Goal: Information Seeking & Learning: Learn about a topic

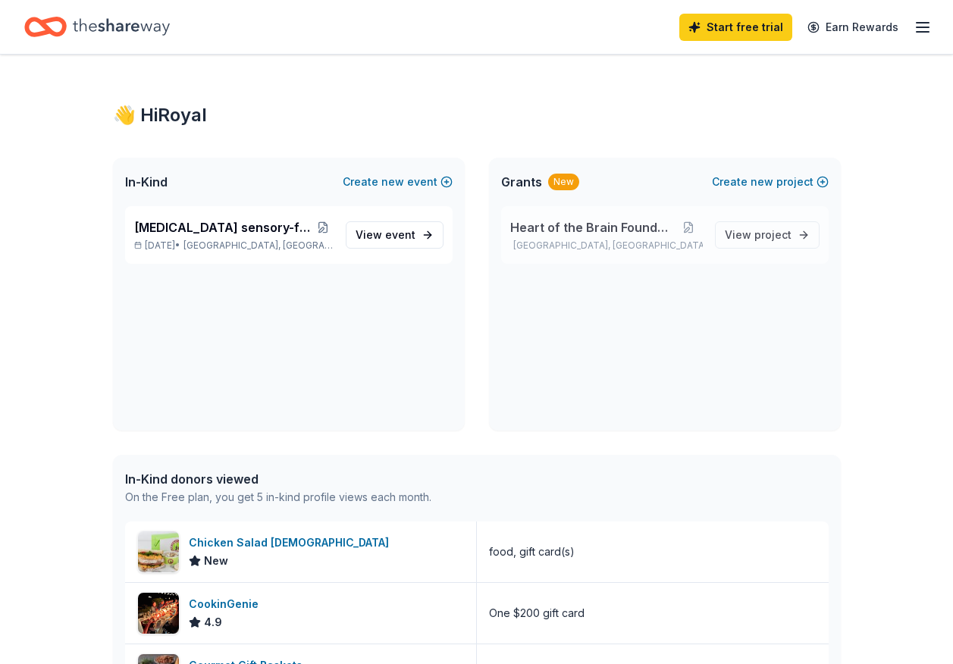
click at [556, 230] on span "Heart of the Brain Foundation" at bounding box center [592, 227] width 164 height 18
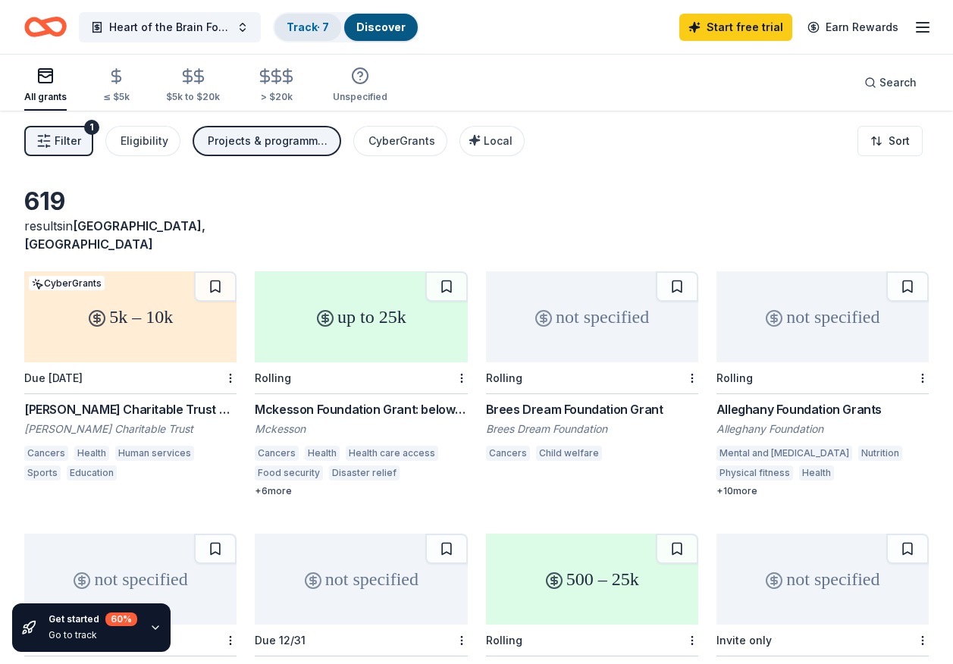
click at [309, 26] on link "Track · 7" at bounding box center [308, 26] width 42 height 13
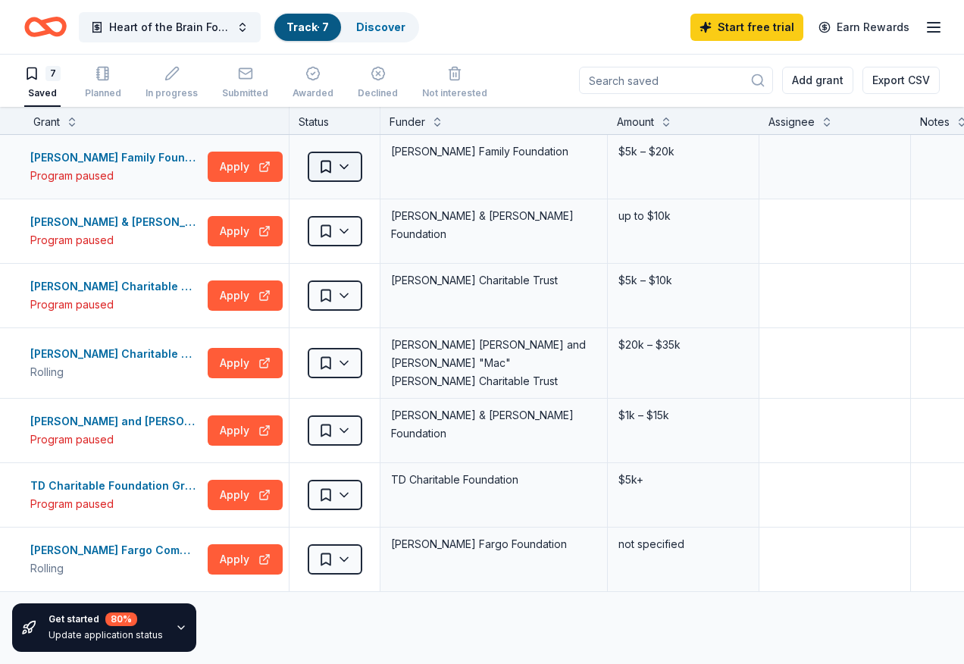
click at [346, 180] on html "Heart of the Brain Foundation Track · 7 Discover Start free trial Earn Rewards …" at bounding box center [482, 331] width 964 height 664
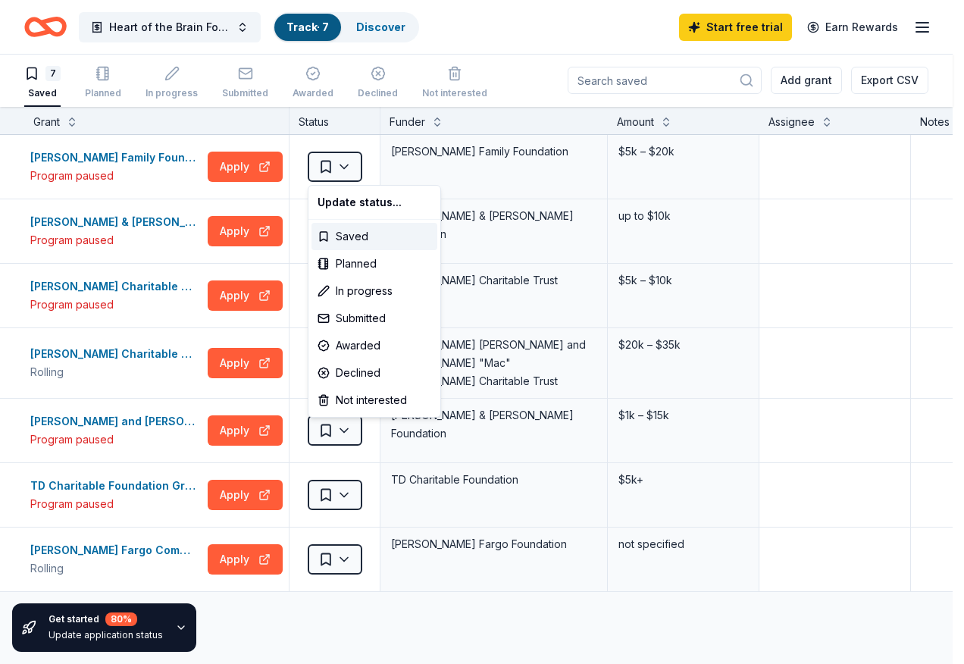
click at [236, 90] on html "Heart of the Brain Foundation Track · 7 Discover Start free trial Earn Rewards …" at bounding box center [482, 331] width 964 height 664
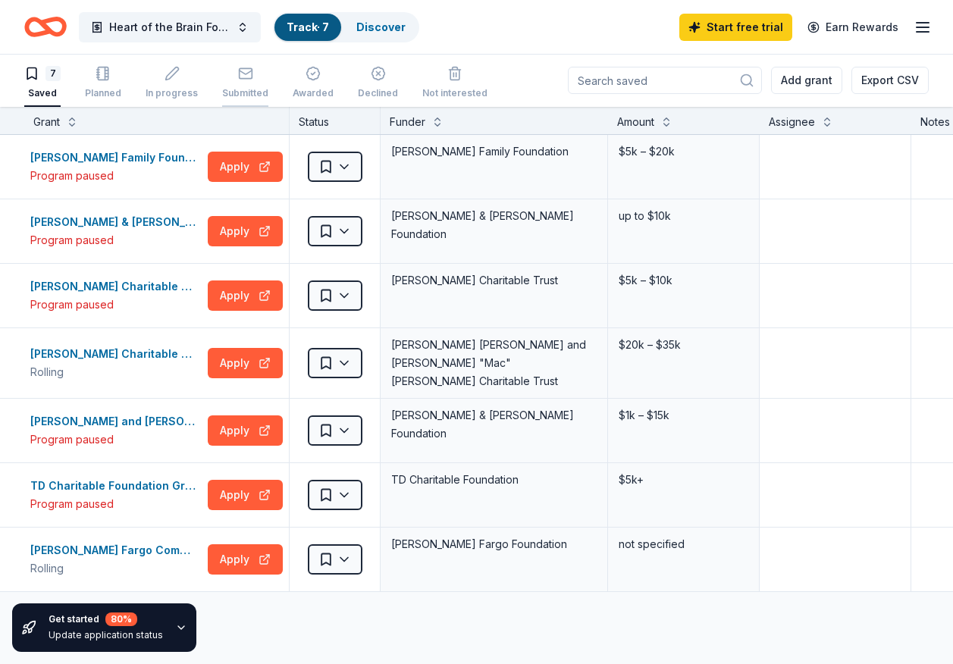
click at [239, 78] on rect "button" at bounding box center [245, 73] width 13 height 10
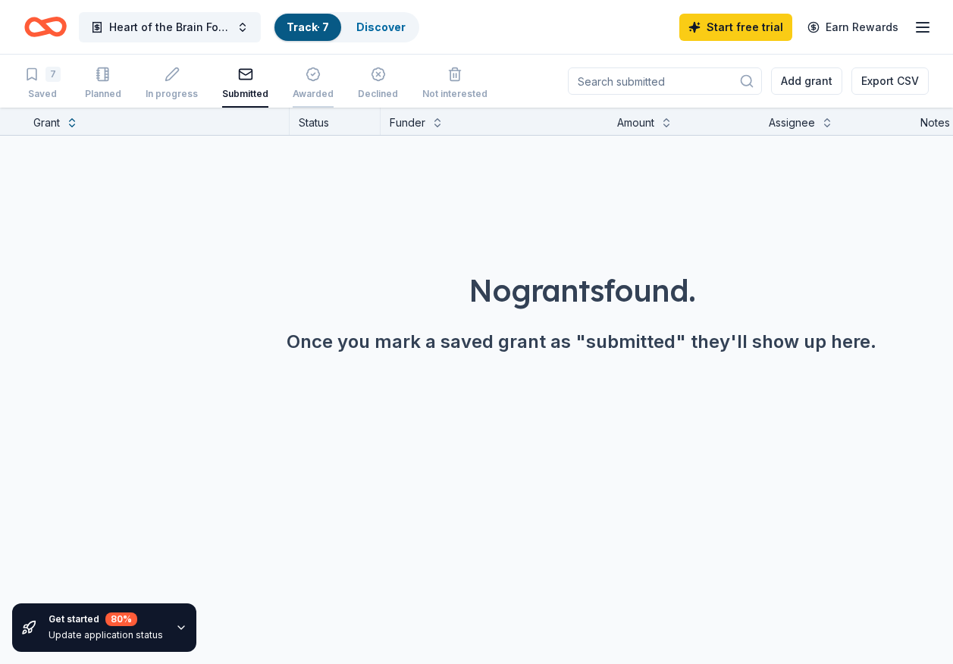
click at [293, 85] on div "Awarded" at bounding box center [313, 83] width 41 height 33
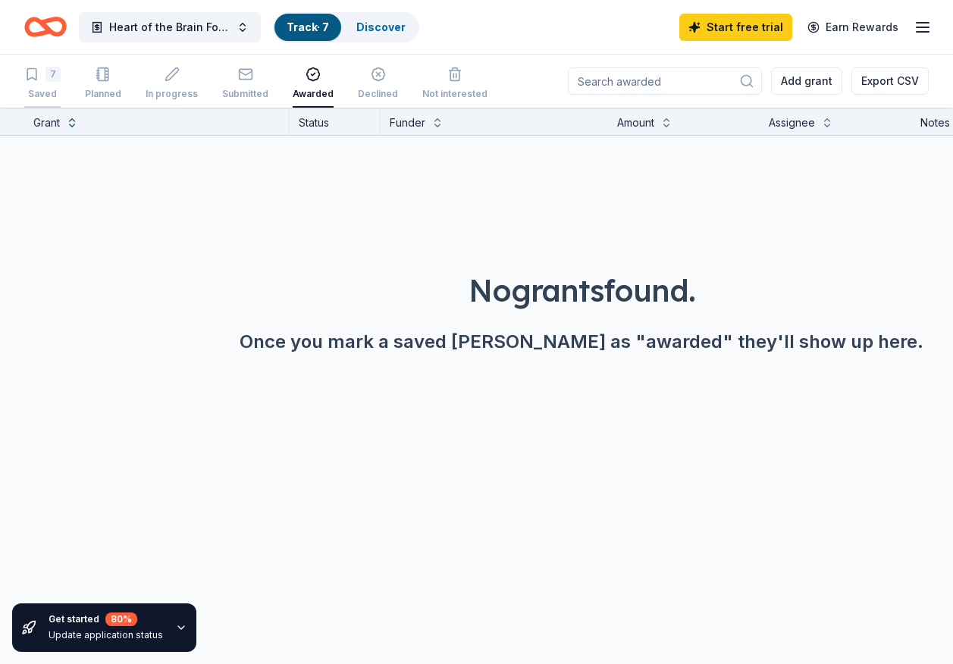
click at [42, 85] on div "7 Saved" at bounding box center [42, 83] width 36 height 33
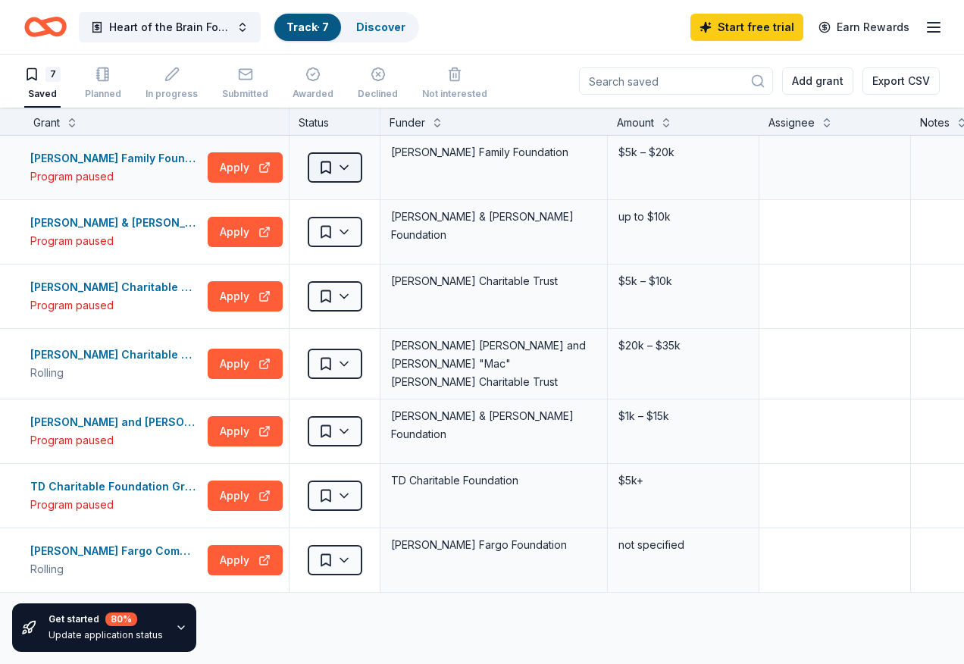
click at [349, 173] on html "Heart of the Brain Foundation Track · 7 Discover Start free trial Earn Rewards …" at bounding box center [482, 332] width 964 height 664
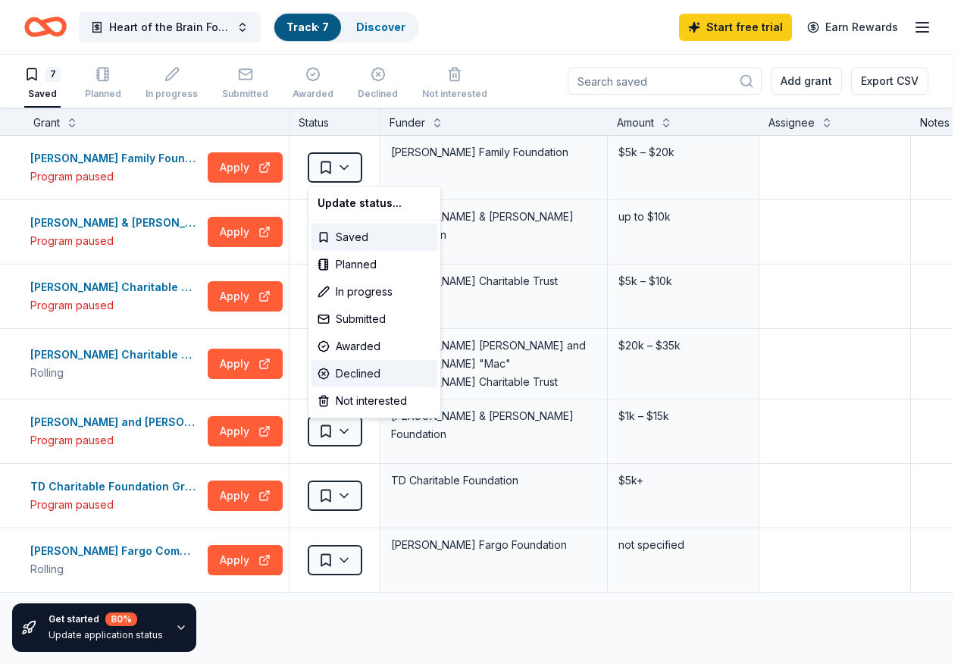
click at [388, 382] on div "Declined" at bounding box center [375, 373] width 126 height 27
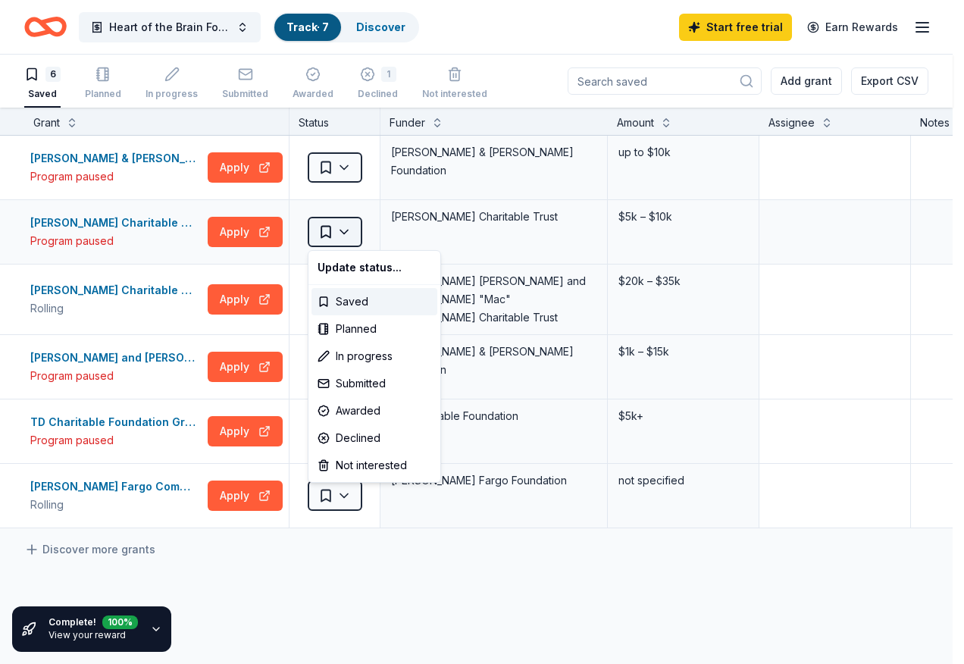
click at [344, 241] on html "Heart of the Brain Foundation Track · 7 Discover Start free trial Earn Rewards …" at bounding box center [482, 332] width 964 height 664
click at [369, 436] on div "Declined" at bounding box center [375, 437] width 126 height 27
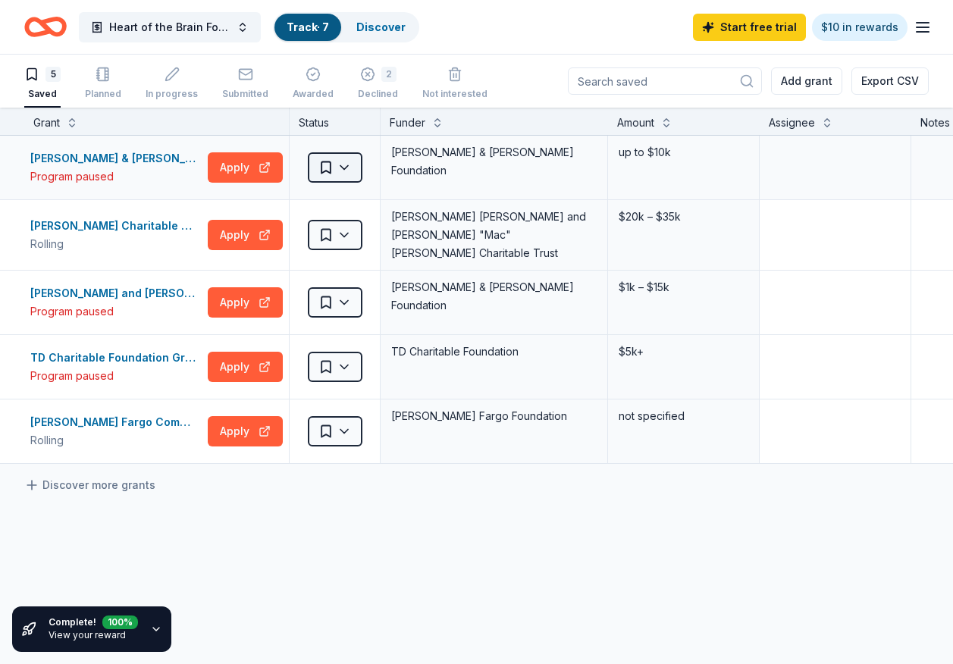
click at [343, 176] on html "Heart of the Brain Foundation Track · 7 Discover Start free trial $10 in reward…" at bounding box center [476, 332] width 953 height 664
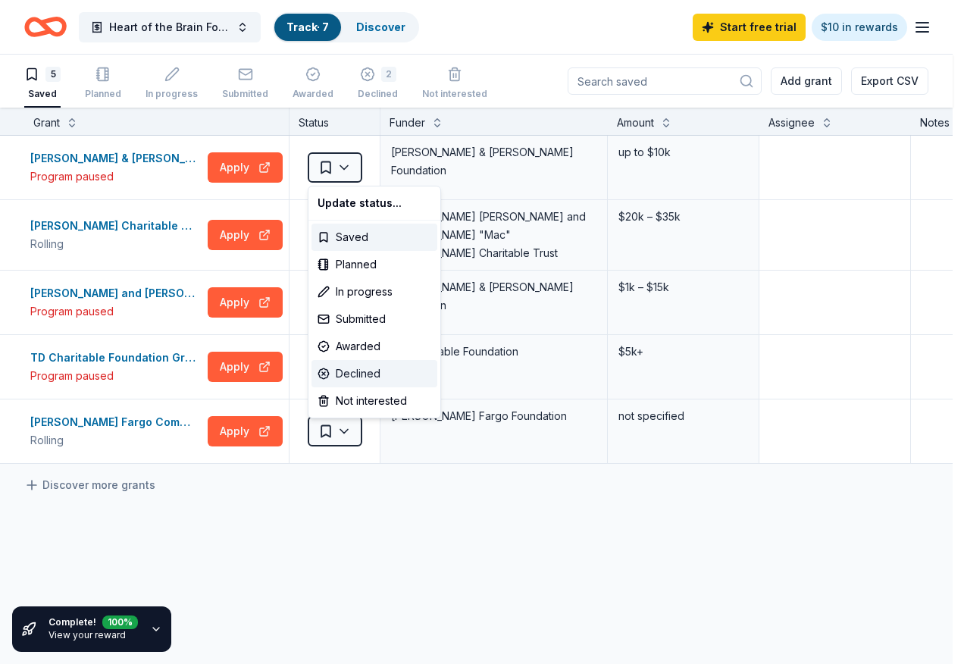
click at [359, 371] on div "Declined" at bounding box center [375, 373] width 126 height 27
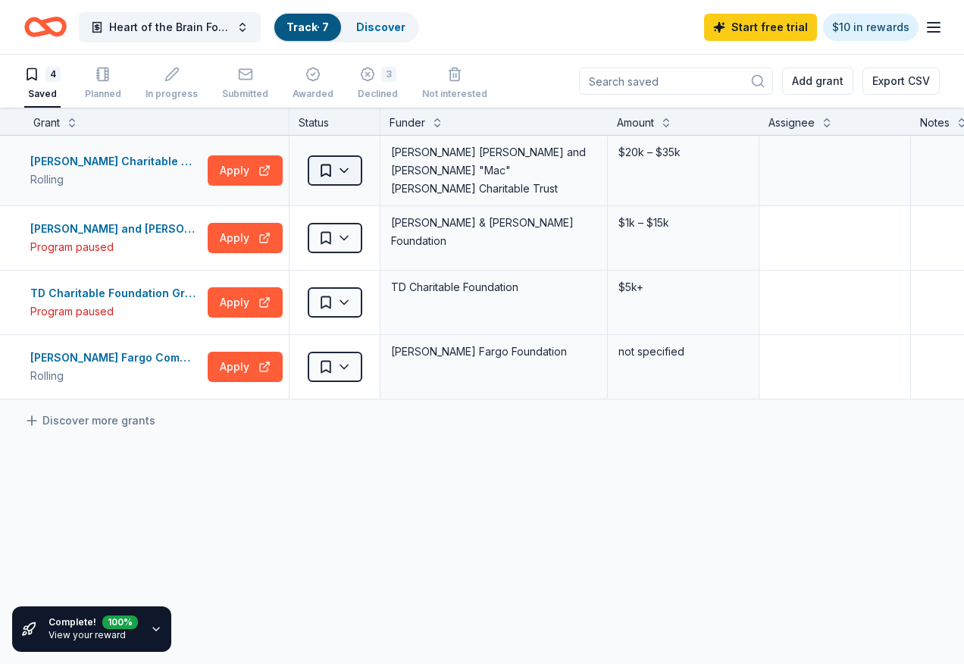
click at [341, 176] on html "Heart of the Brain Foundation Track · 7 Discover Start free trial $10 in reward…" at bounding box center [482, 332] width 964 height 664
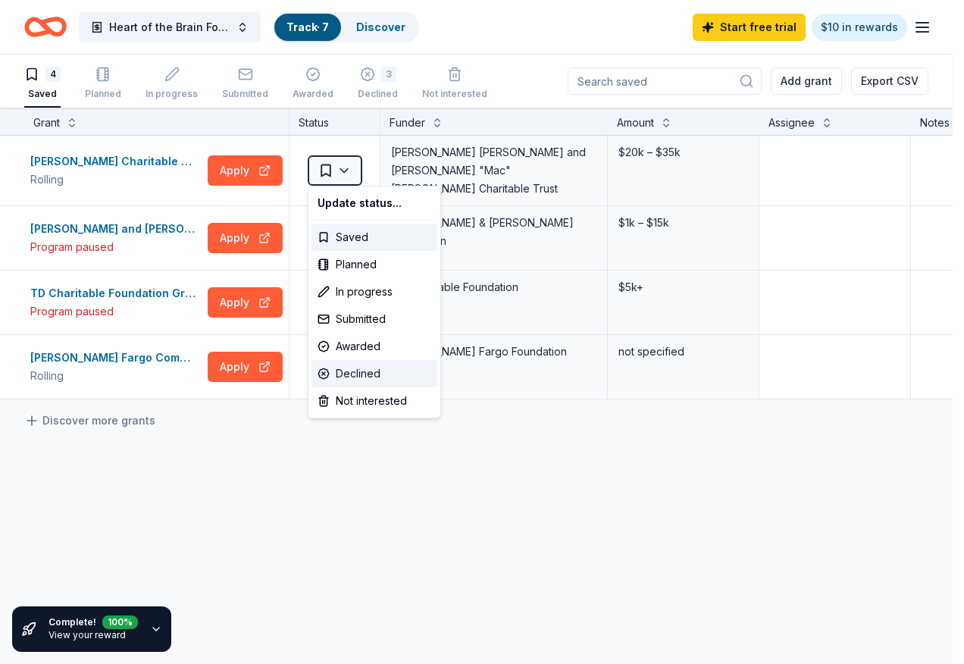
click at [362, 374] on div "Declined" at bounding box center [375, 373] width 126 height 27
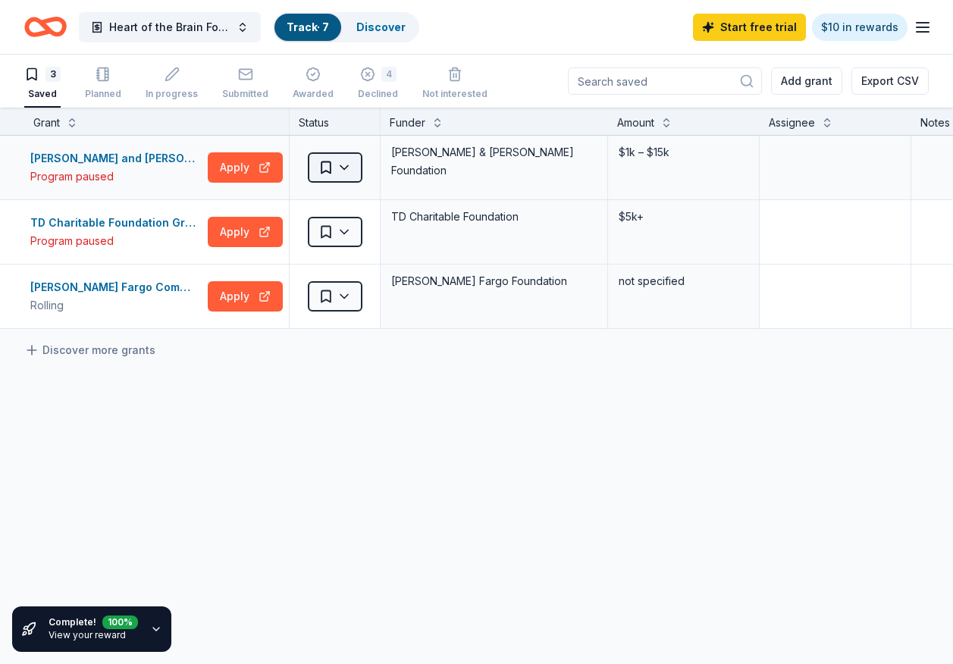
click at [341, 174] on html "Heart of the Brain Foundation Track · 7 Discover Start free trial $10 in reward…" at bounding box center [476, 332] width 953 height 664
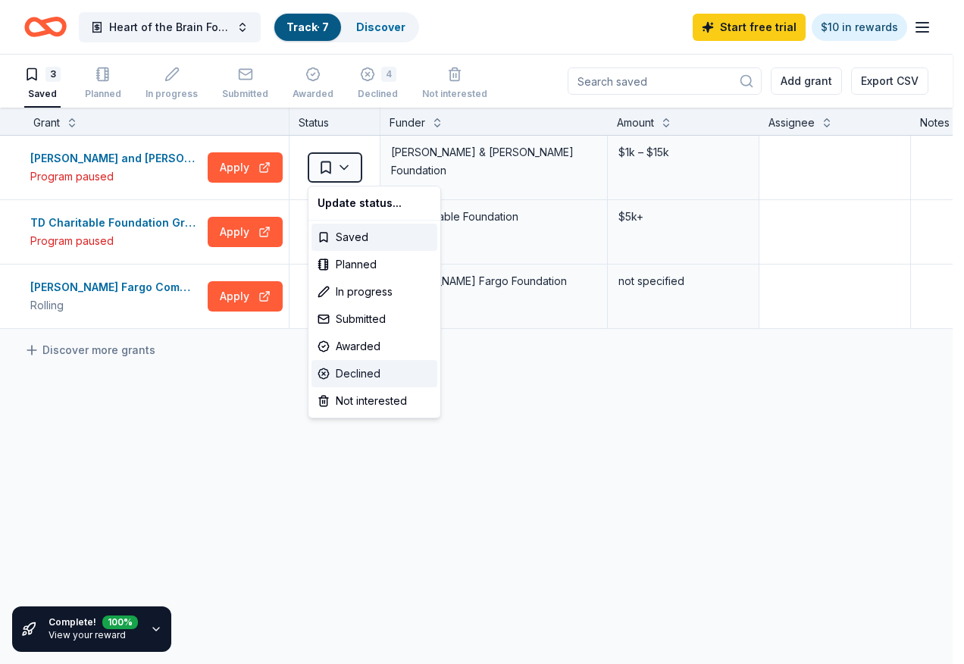
click at [367, 368] on div "Declined" at bounding box center [375, 373] width 126 height 27
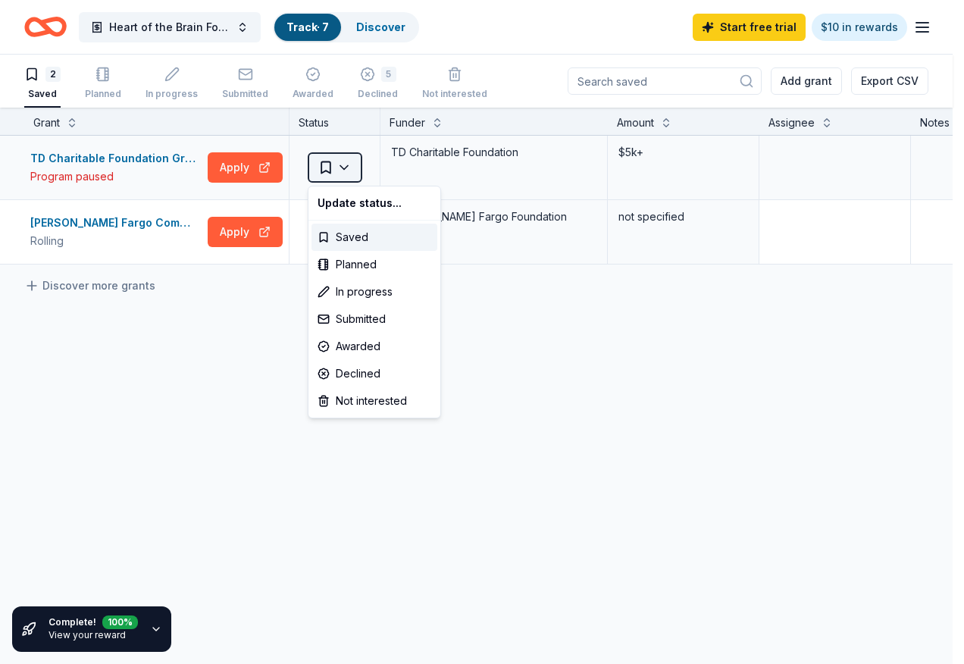
click at [346, 169] on html "Heart of the Brain Foundation Track · 7 Discover Start free trial $10 in reward…" at bounding box center [482, 332] width 964 height 664
click at [369, 375] on div "Declined" at bounding box center [375, 373] width 126 height 27
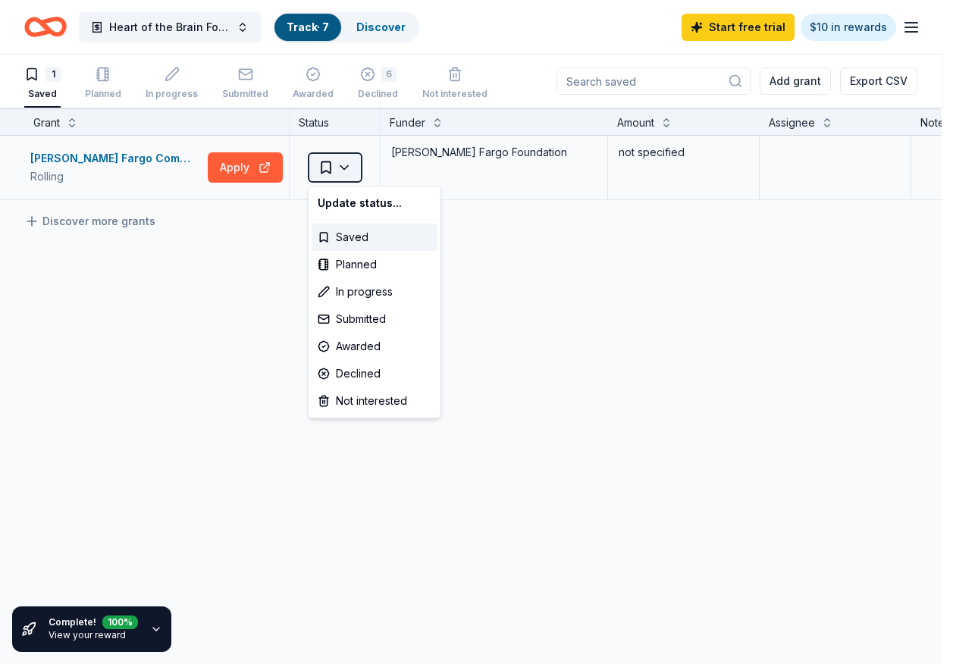
click at [344, 168] on html "Heart of the Brain Foundation Track · 7 Discover Start free trial $10 in reward…" at bounding box center [476, 332] width 953 height 664
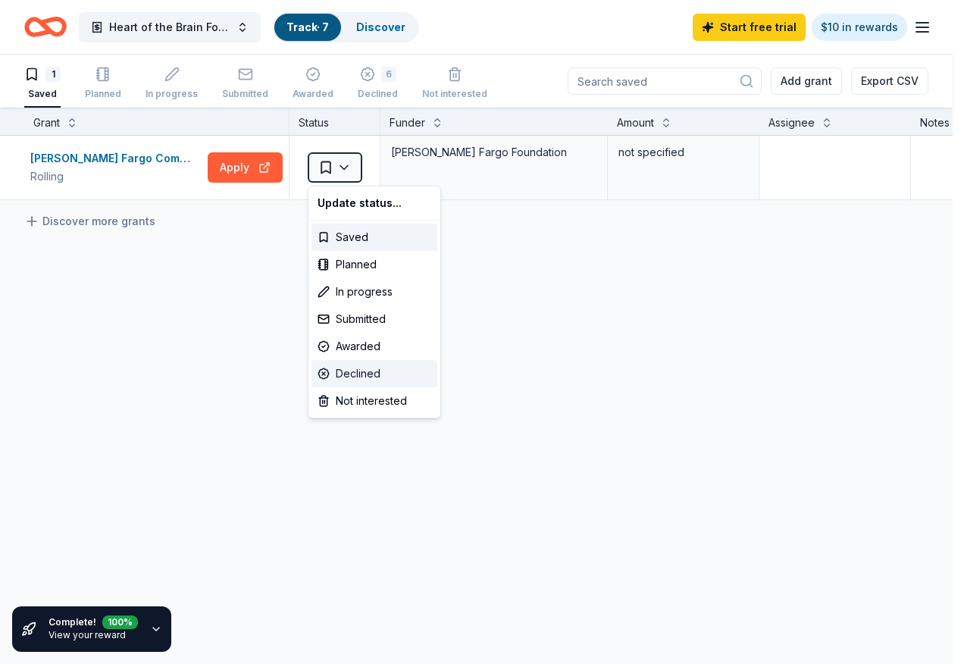
click at [357, 376] on div "Declined" at bounding box center [375, 373] width 126 height 27
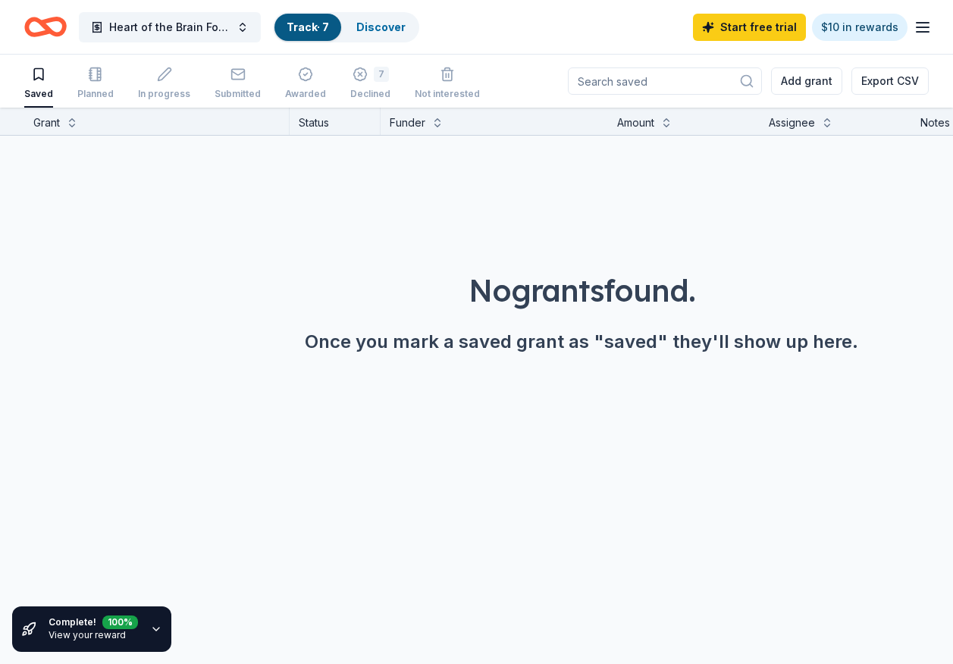
click at [108, 634] on link "View your reward" at bounding box center [87, 634] width 77 height 11
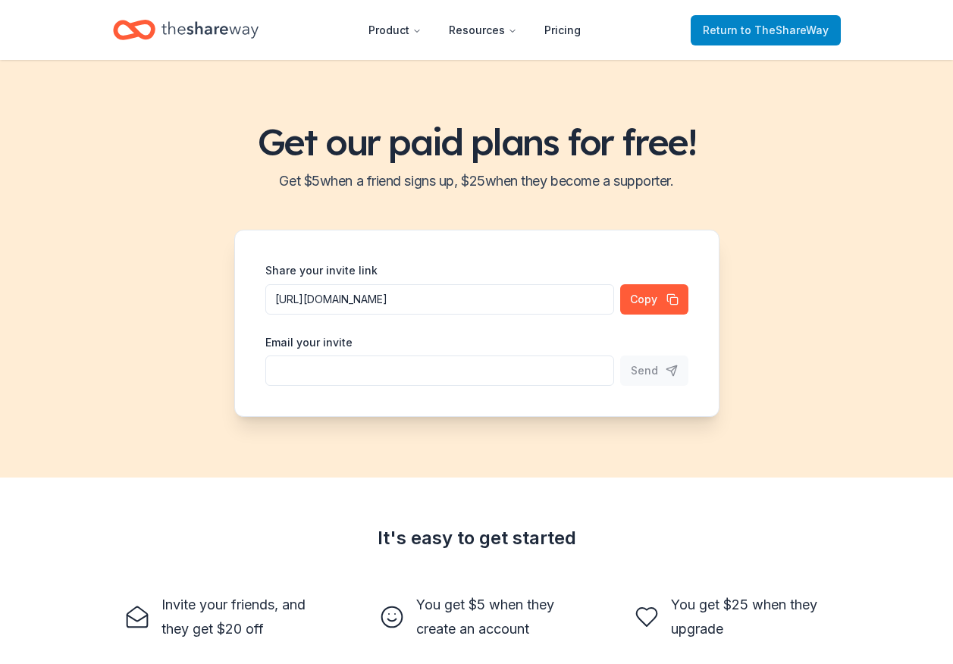
click at [711, 37] on span "Return to TheShareWay" at bounding box center [766, 30] width 126 height 18
click at [715, 29] on span "Return to TheShareWay" at bounding box center [766, 30] width 126 height 18
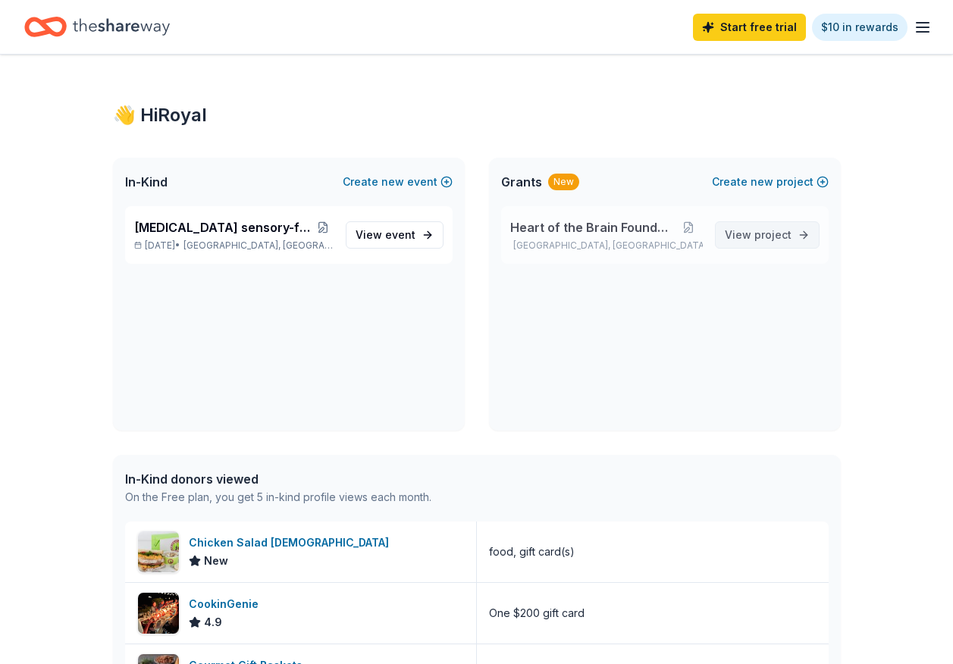
click at [755, 242] on span "View project" at bounding box center [758, 235] width 67 height 18
click at [581, 233] on span "Heart of the Brain Foundation" at bounding box center [592, 227] width 164 height 18
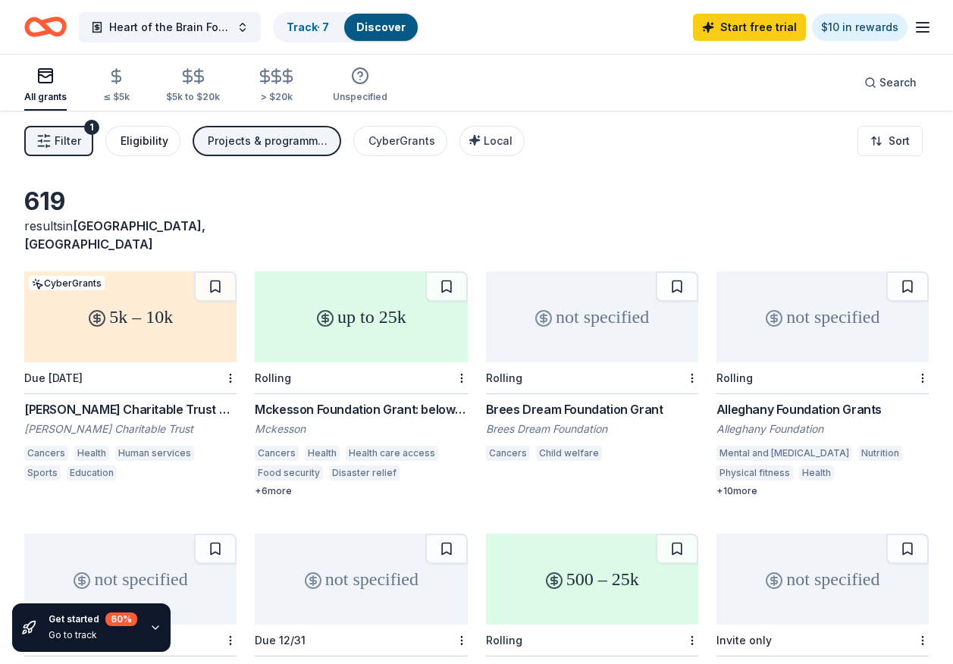
click at [164, 139] on div "Eligibility" at bounding box center [145, 141] width 48 height 18
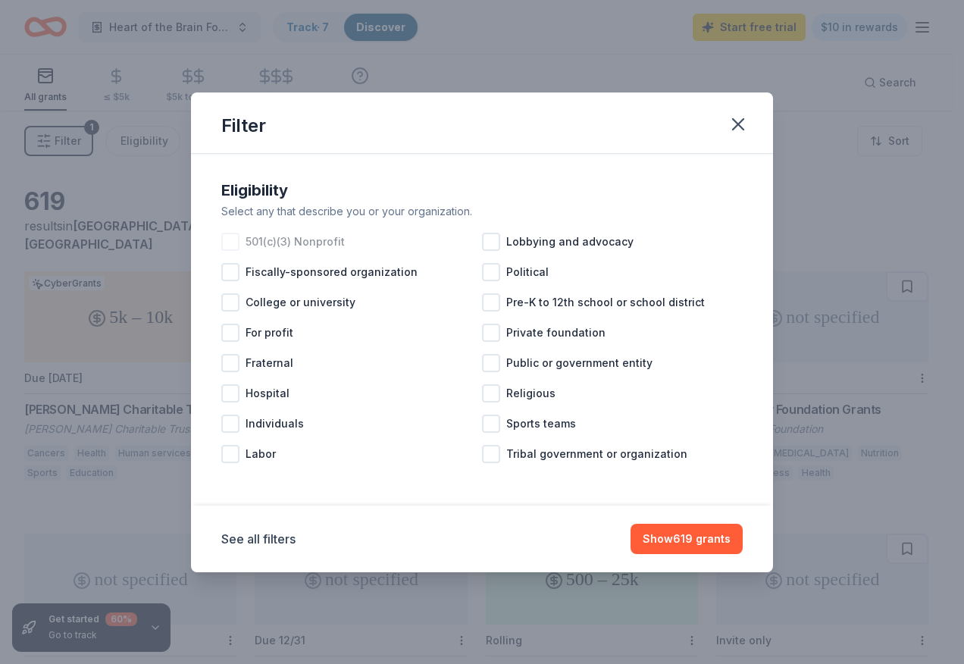
click at [229, 237] on div at bounding box center [230, 242] width 18 height 18
click at [697, 546] on button "Show 517 grants" at bounding box center [687, 539] width 111 height 30
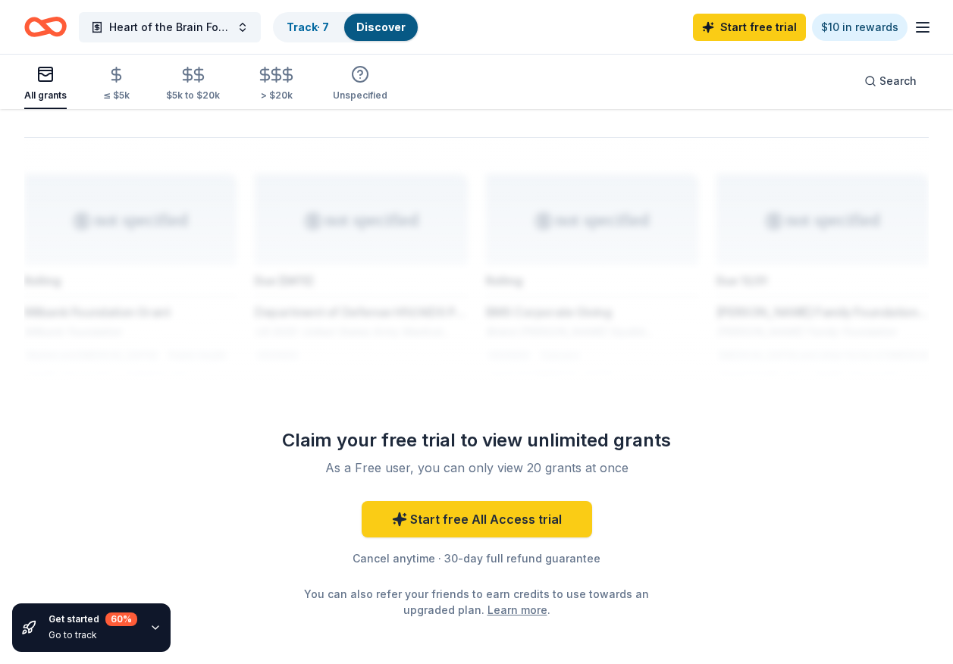
scroll to position [1446, 0]
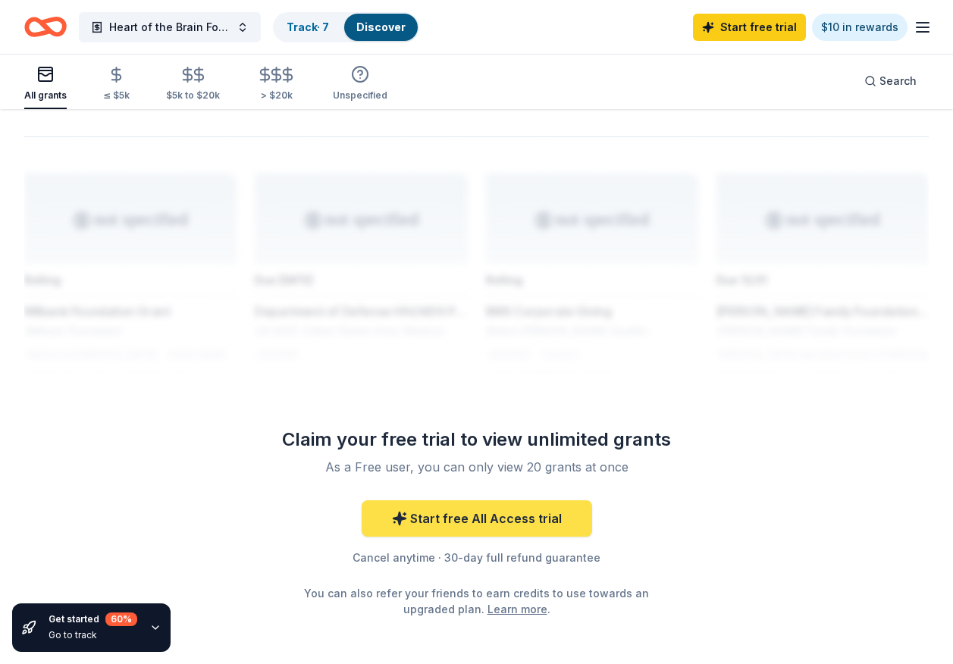
click at [455, 501] on link "Start free All Access trial" at bounding box center [477, 518] width 230 height 36
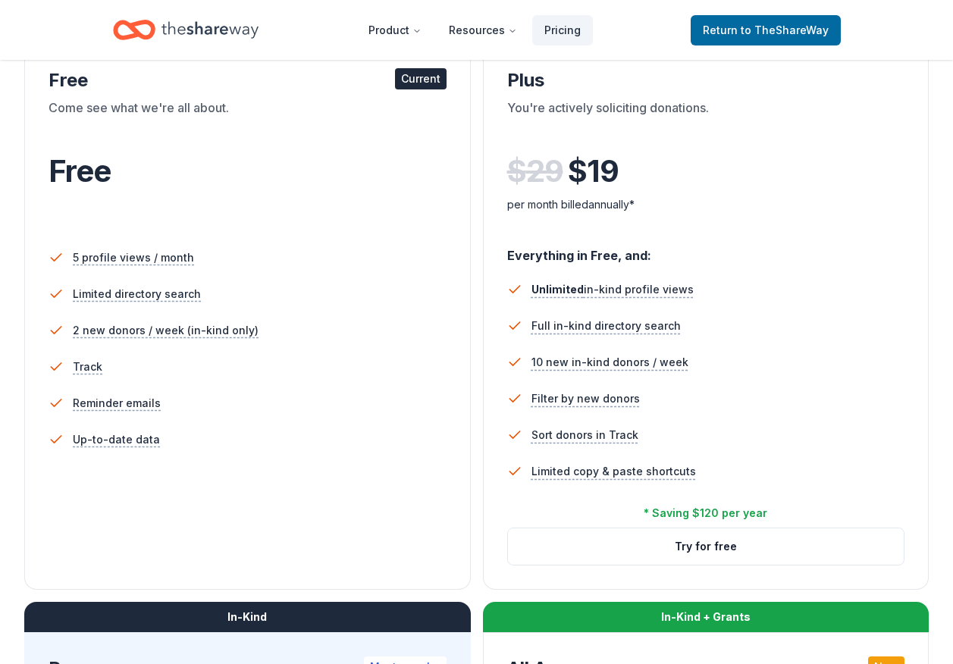
scroll to position [227, 0]
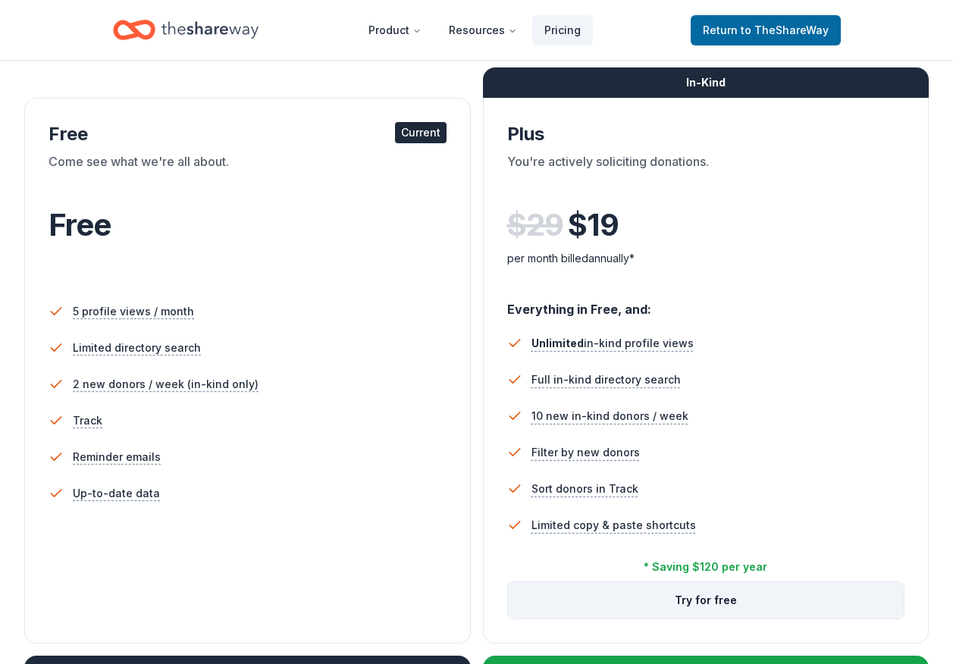
click at [715, 598] on button "Try for free" at bounding box center [706, 600] width 396 height 36
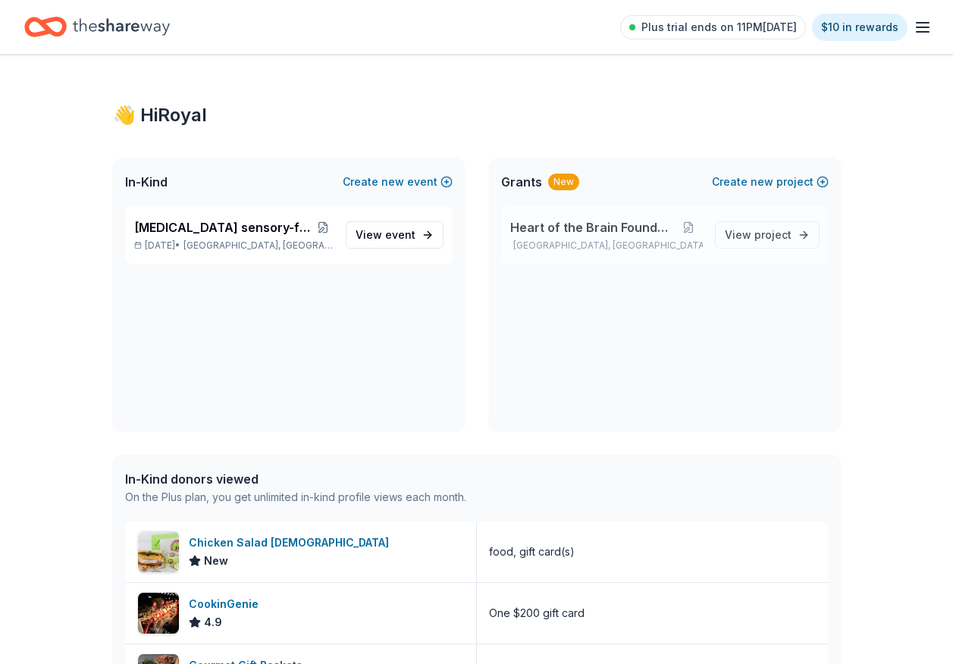
click at [572, 230] on span "Heart of the Brain Foundation" at bounding box center [592, 227] width 164 height 18
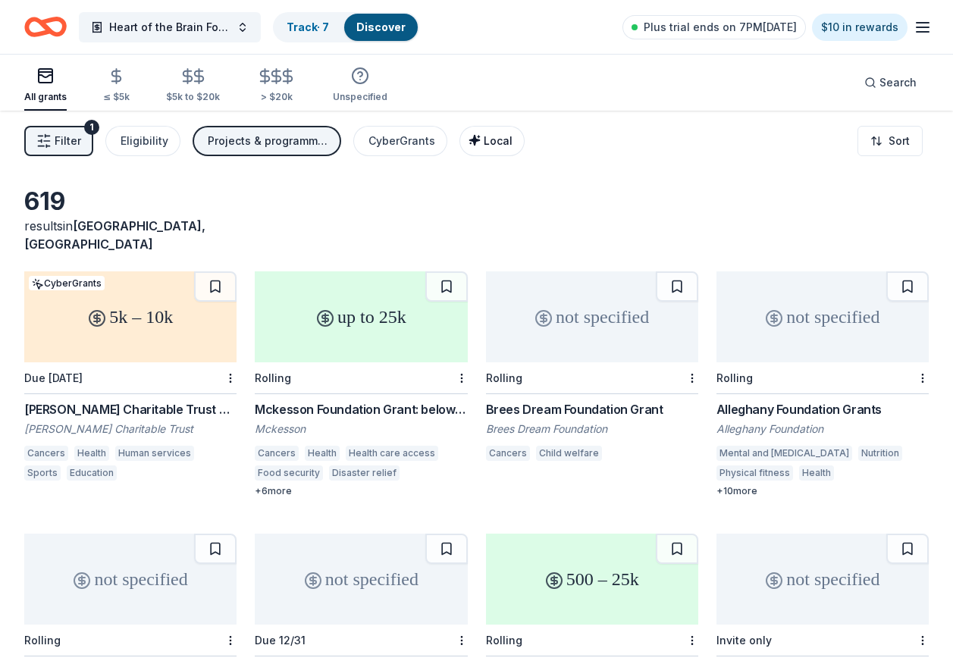
click at [499, 142] on span "Local" at bounding box center [498, 140] width 29 height 13
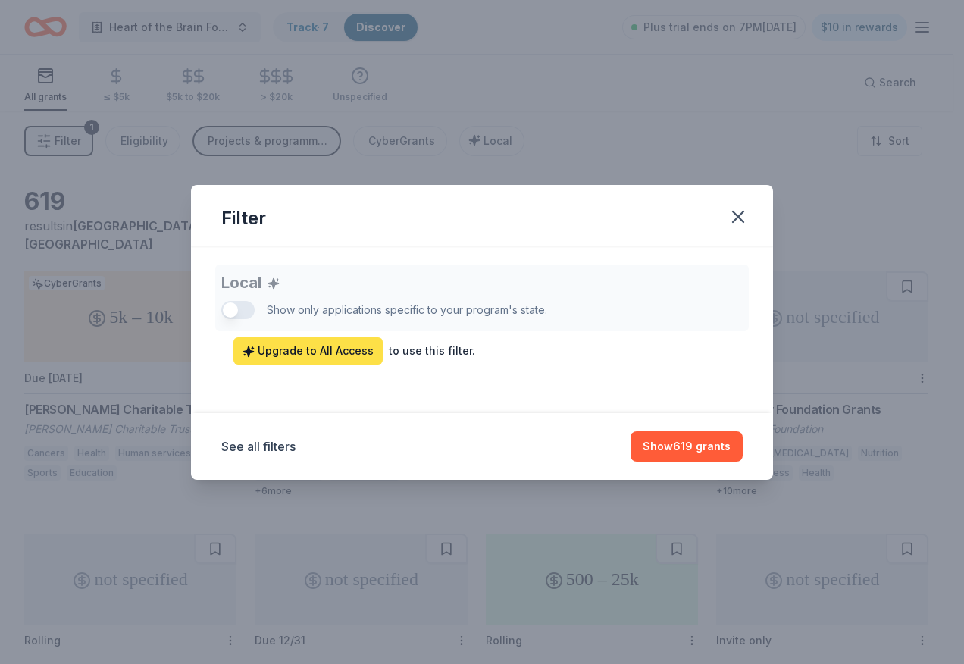
click at [330, 353] on span "Upgrade to All Access" at bounding box center [308, 351] width 131 height 18
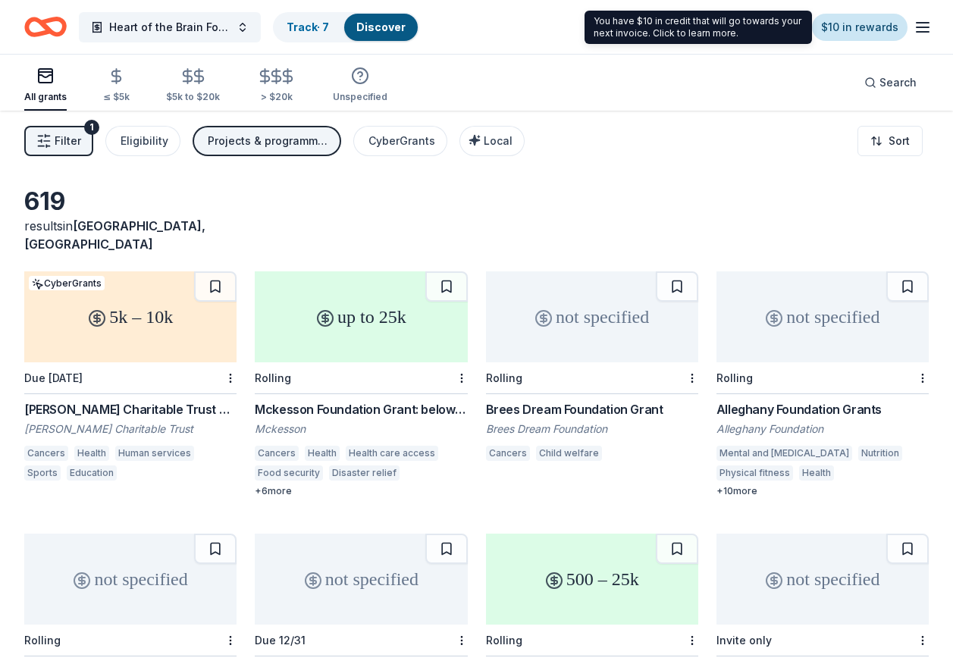
click at [847, 29] on link "$10 in rewards" at bounding box center [860, 27] width 96 height 27
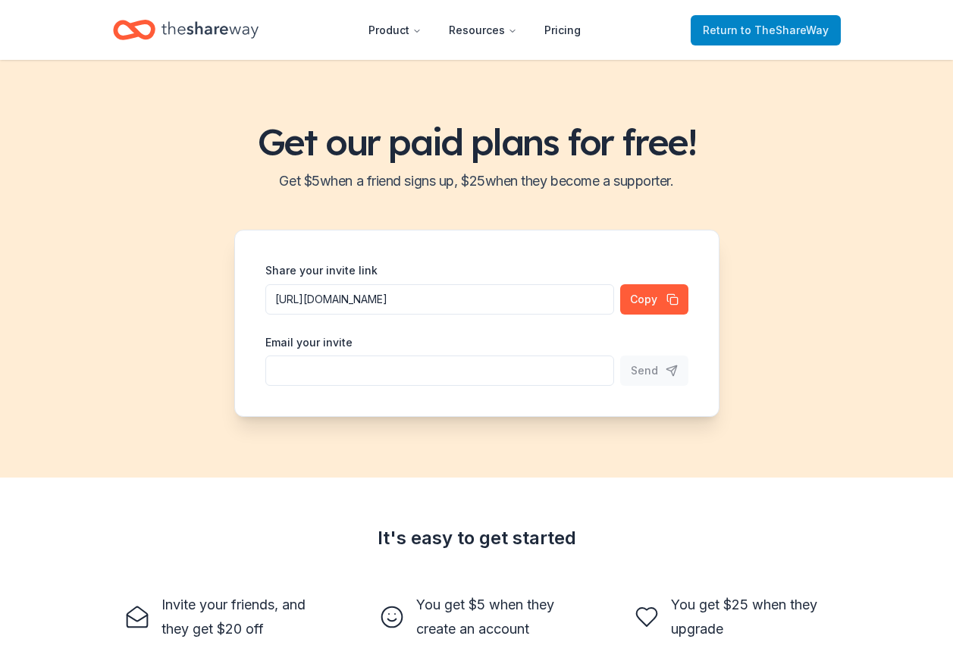
click at [760, 33] on span "to TheShareWay" at bounding box center [785, 29] width 88 height 13
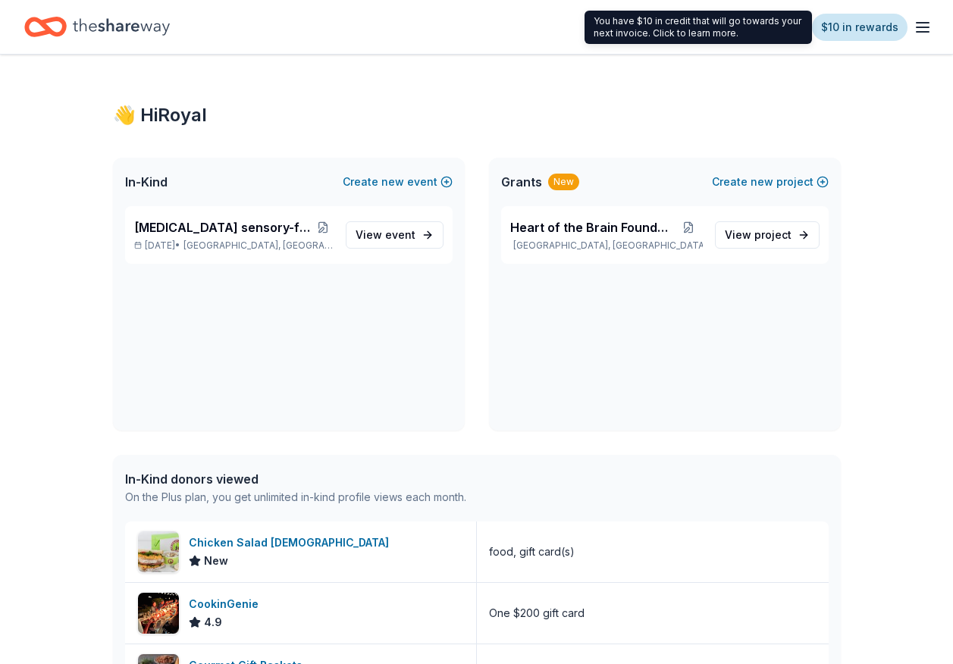
click at [865, 26] on link "$10 in rewards" at bounding box center [860, 27] width 96 height 27
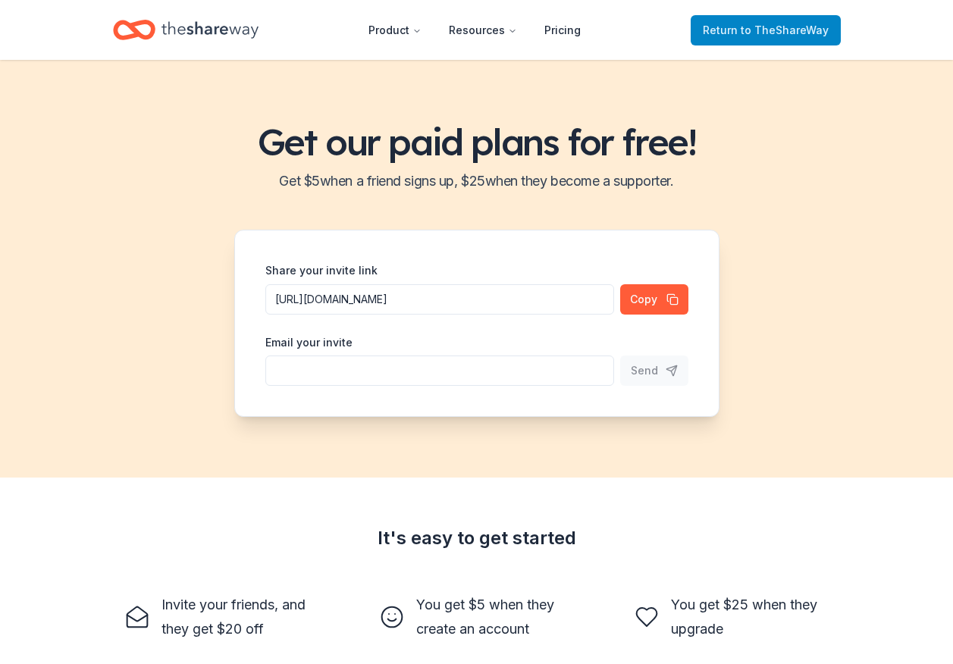
click at [755, 33] on span "to TheShareWay" at bounding box center [785, 29] width 88 height 13
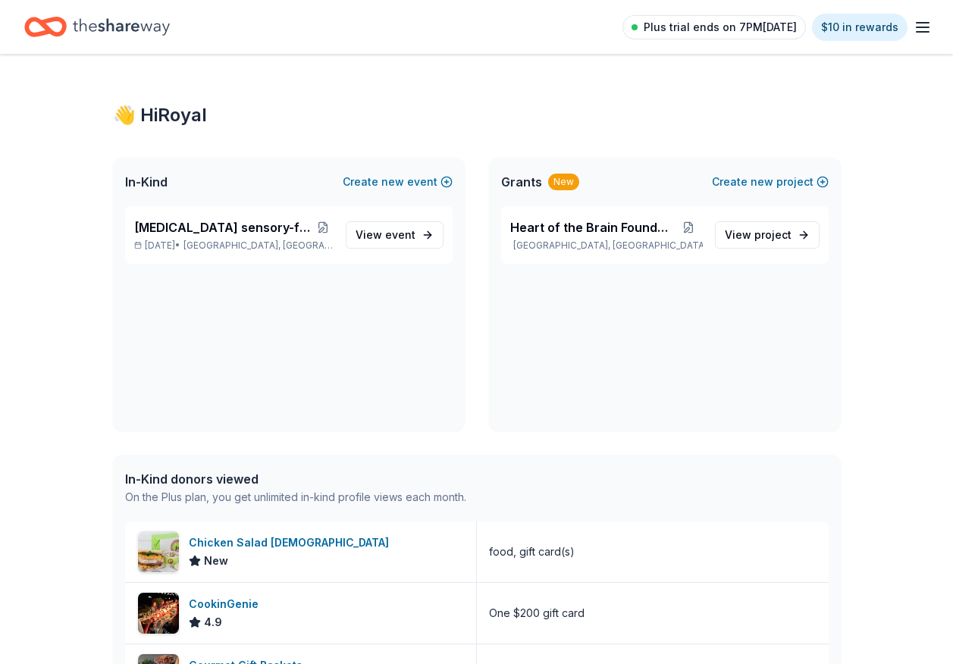
click at [731, 30] on span "Plus trial ends on 7PM[DATE]" at bounding box center [720, 27] width 153 height 18
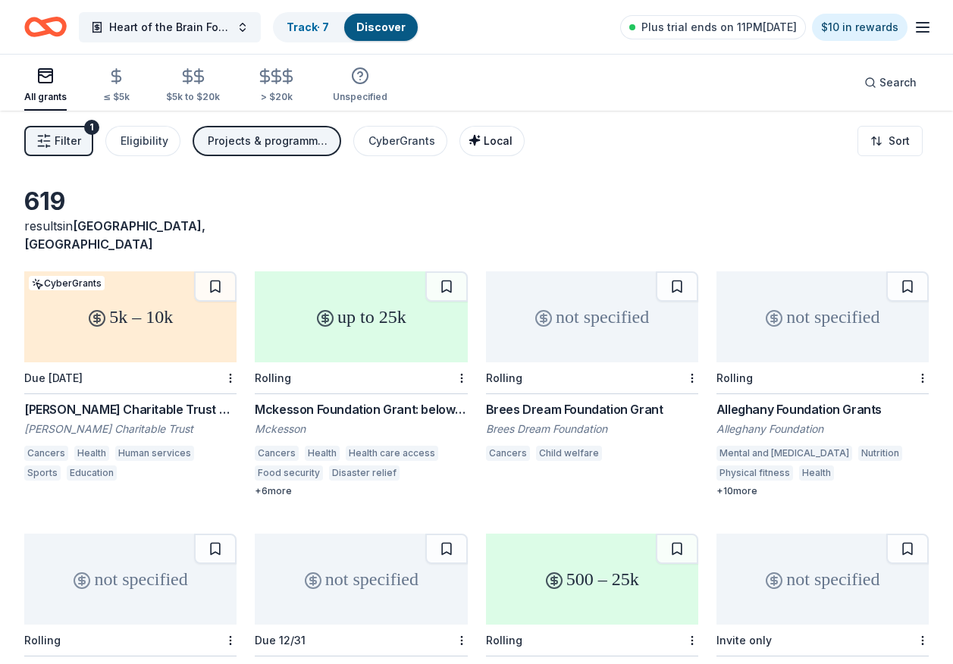
click at [484, 139] on span "Local" at bounding box center [498, 140] width 29 height 13
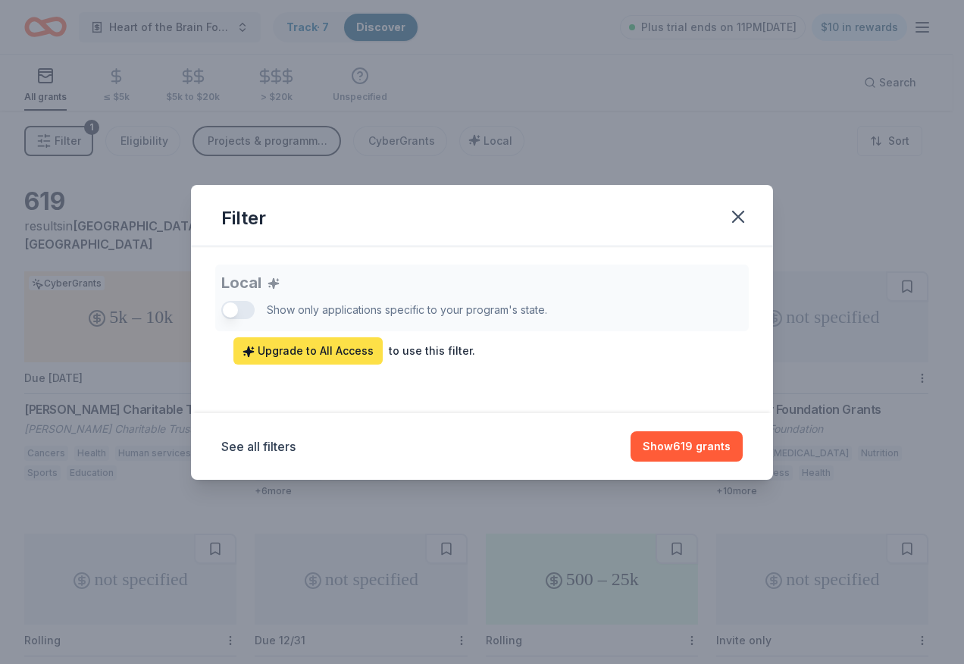
click at [333, 350] on span "Upgrade to All Access" at bounding box center [308, 351] width 131 height 18
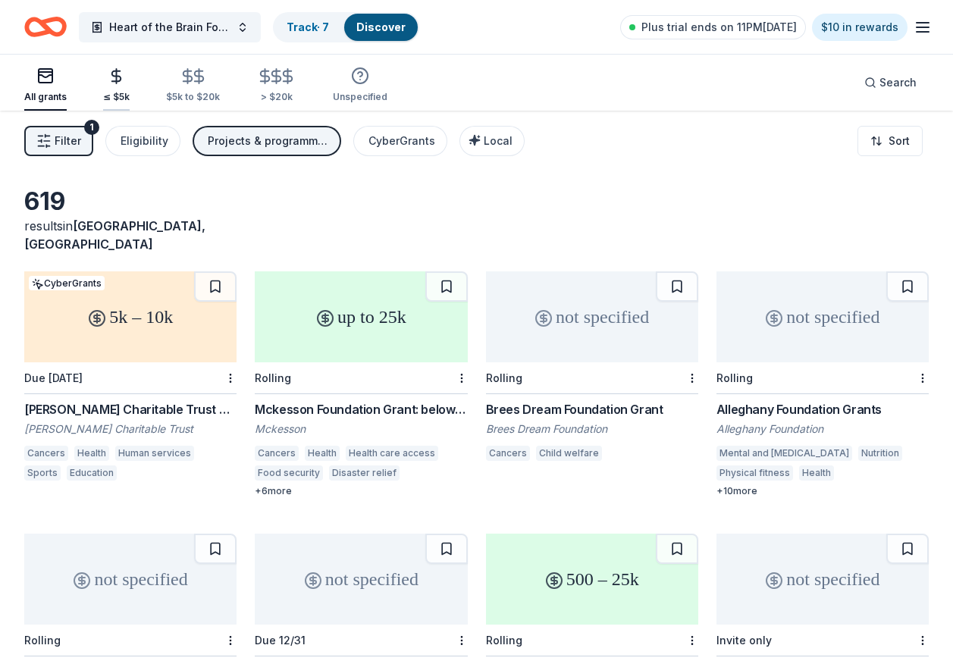
click at [124, 81] on icon "button" at bounding box center [116, 75] width 17 height 17
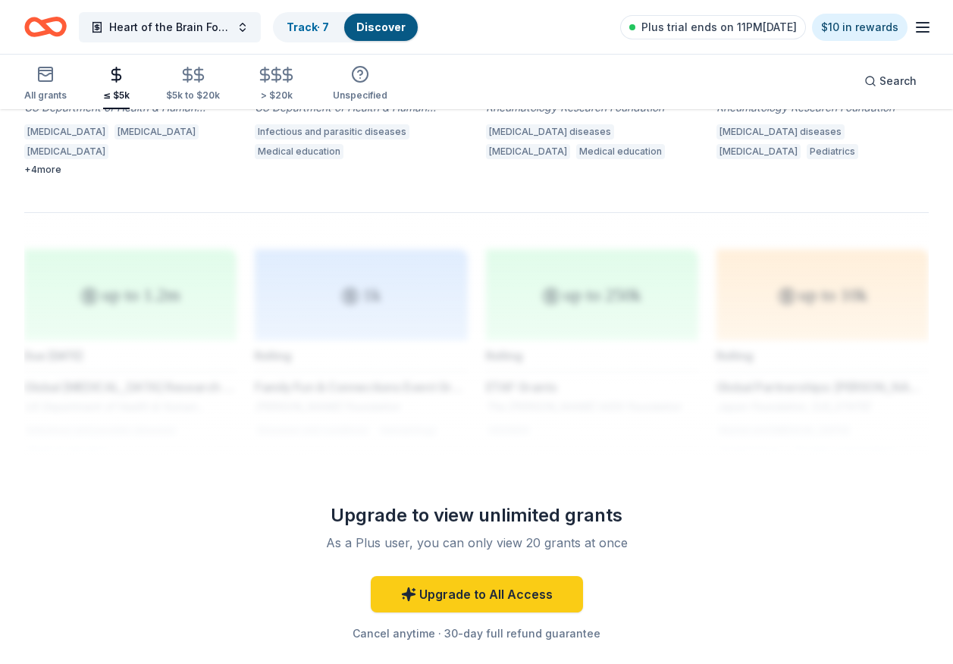
scroll to position [1496, 0]
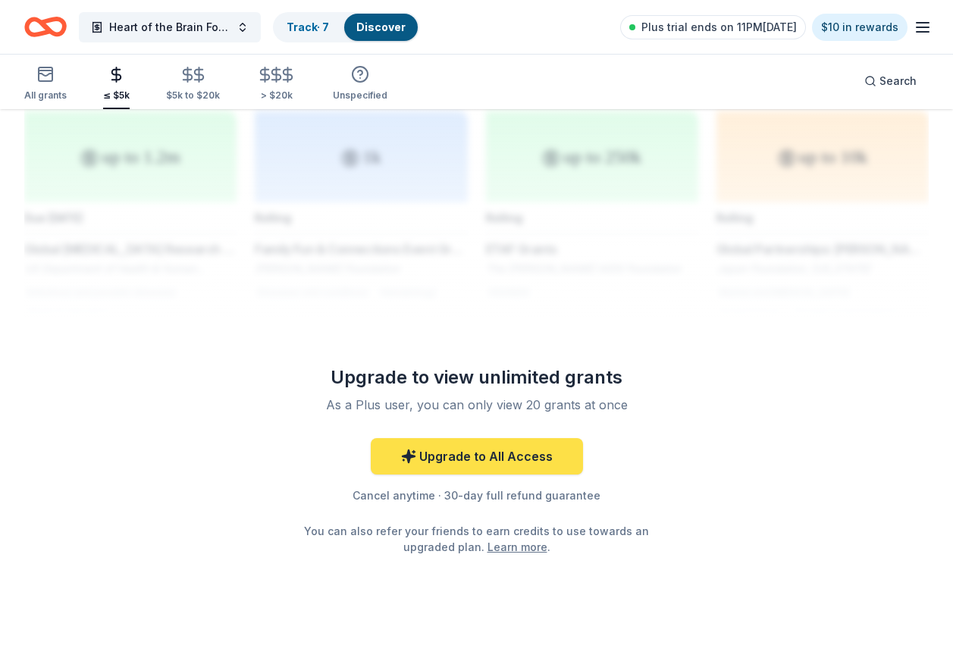
click at [480, 441] on link "Upgrade to All Access" at bounding box center [477, 456] width 212 height 36
click at [455, 438] on link "Upgrade to All Access" at bounding box center [477, 456] width 212 height 36
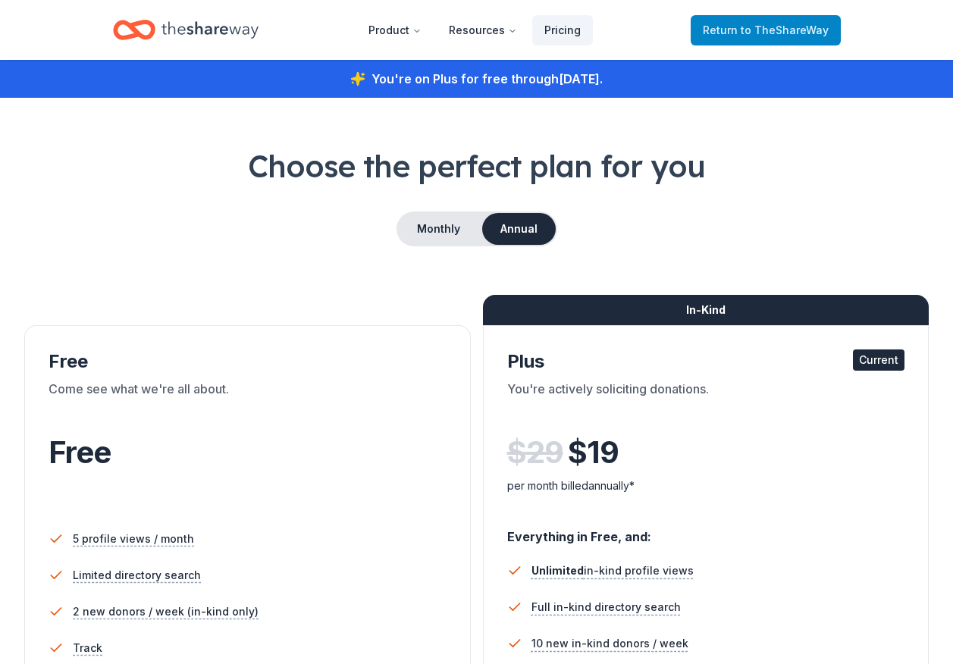
click at [760, 25] on span "to TheShareWay" at bounding box center [785, 29] width 88 height 13
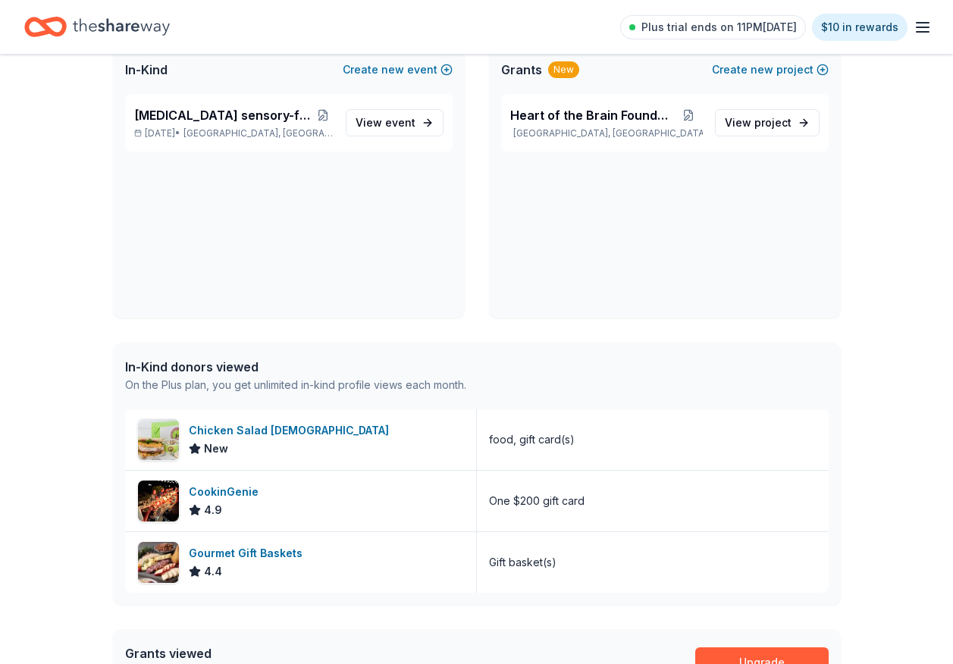
scroll to position [76, 0]
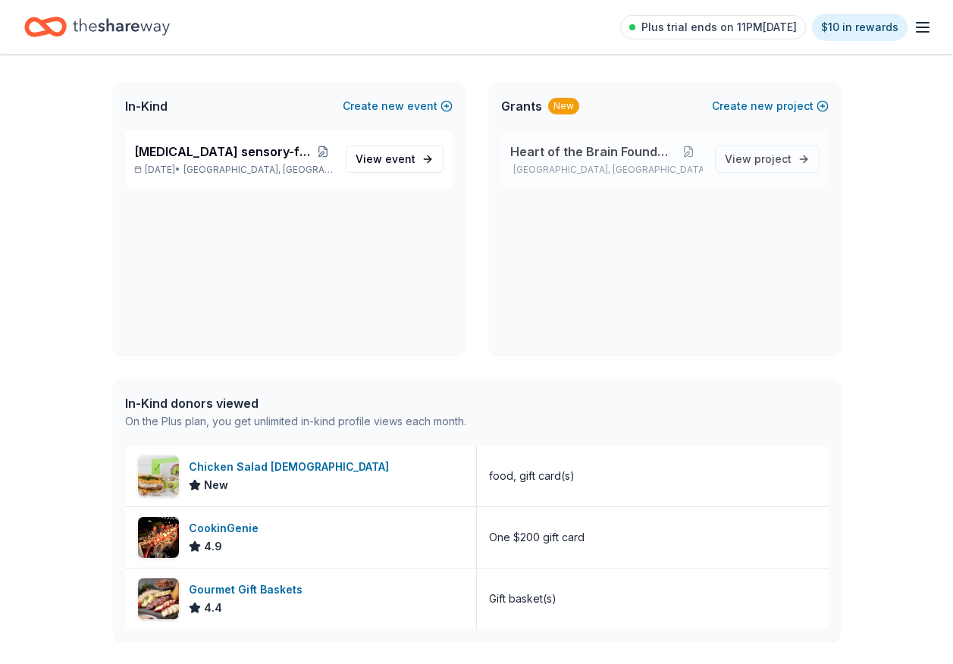
click at [597, 154] on span "Heart of the Brain Foundation" at bounding box center [592, 152] width 164 height 18
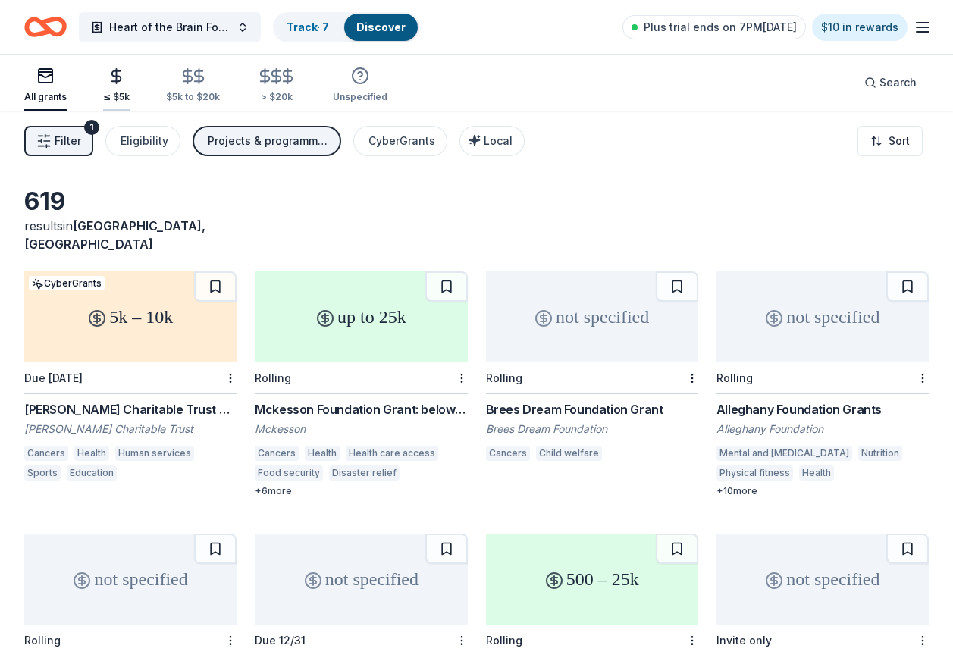
click at [113, 83] on icon "button" at bounding box center [116, 75] width 17 height 17
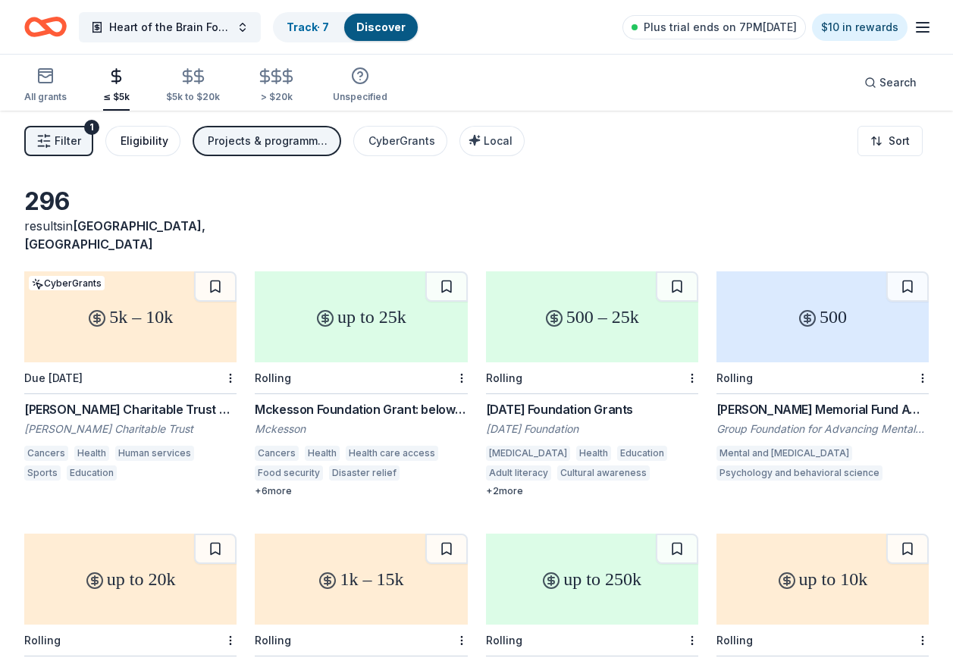
click at [165, 140] on button "Eligibility" at bounding box center [142, 141] width 75 height 30
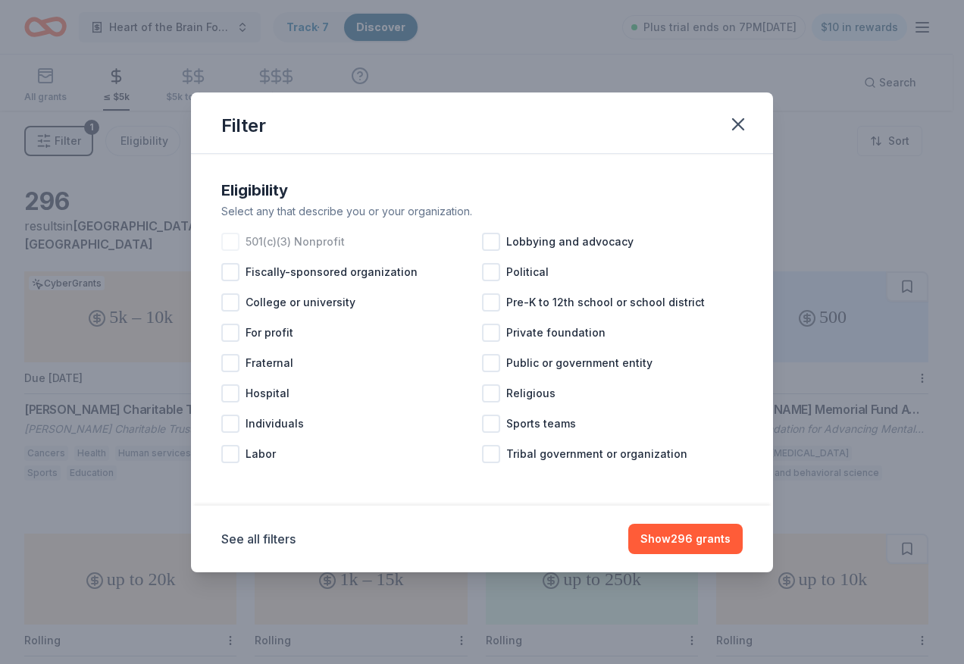
click at [224, 241] on div at bounding box center [230, 242] width 18 height 18
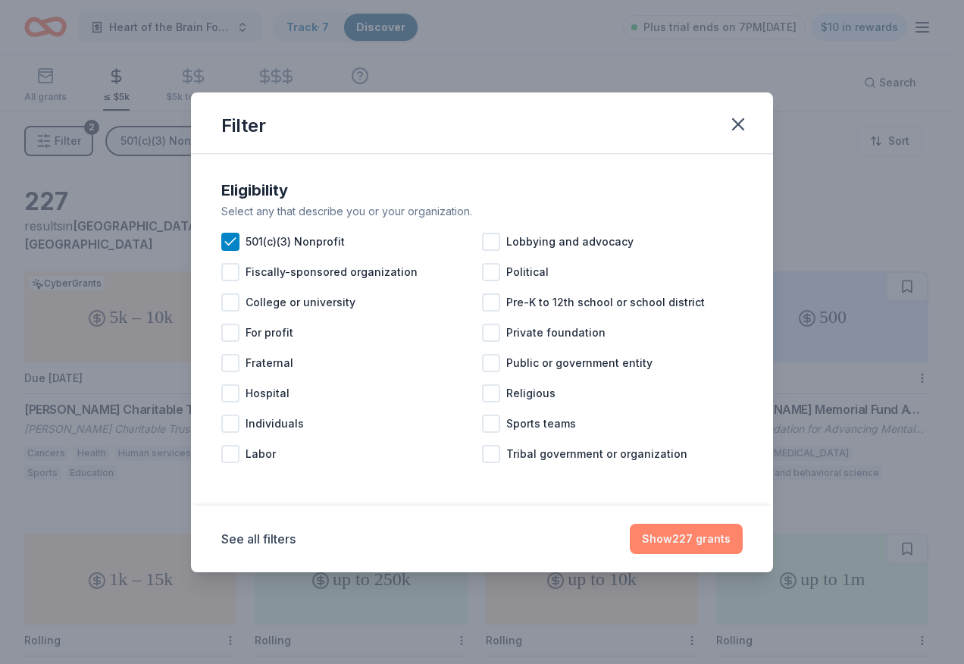
click at [671, 539] on button "Show 227 grants" at bounding box center [686, 539] width 113 height 30
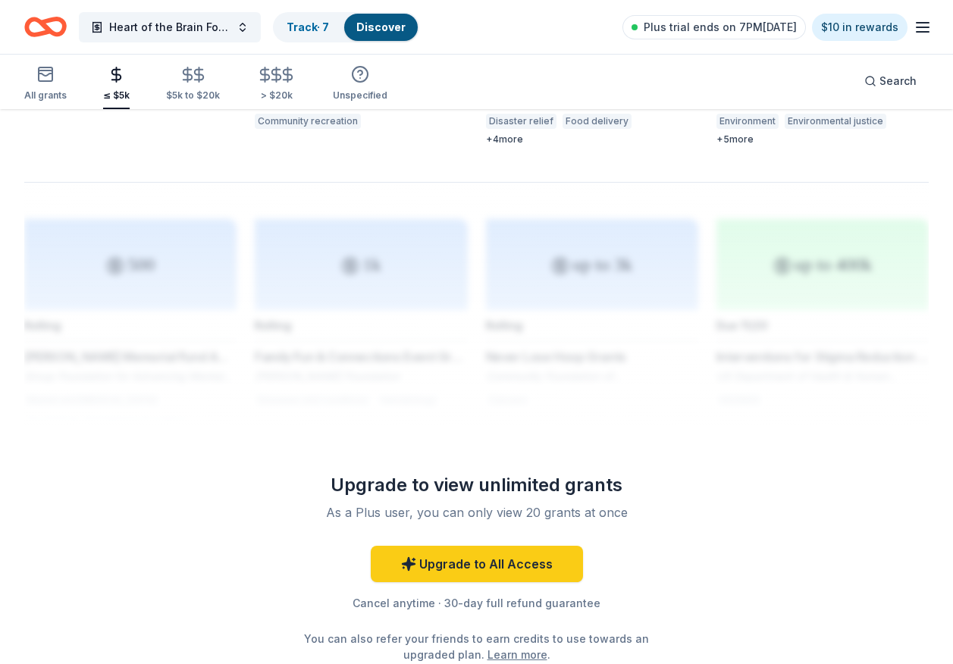
scroll to position [1364, 0]
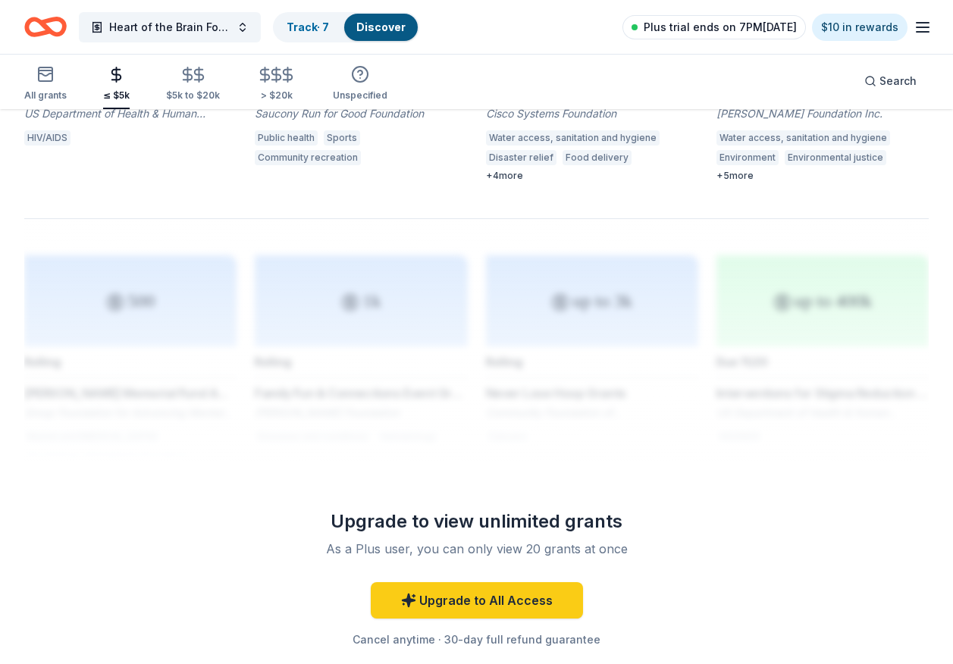
click at [694, 28] on span "Plus trial ends on 7PM[DATE]" at bounding box center [720, 27] width 153 height 18
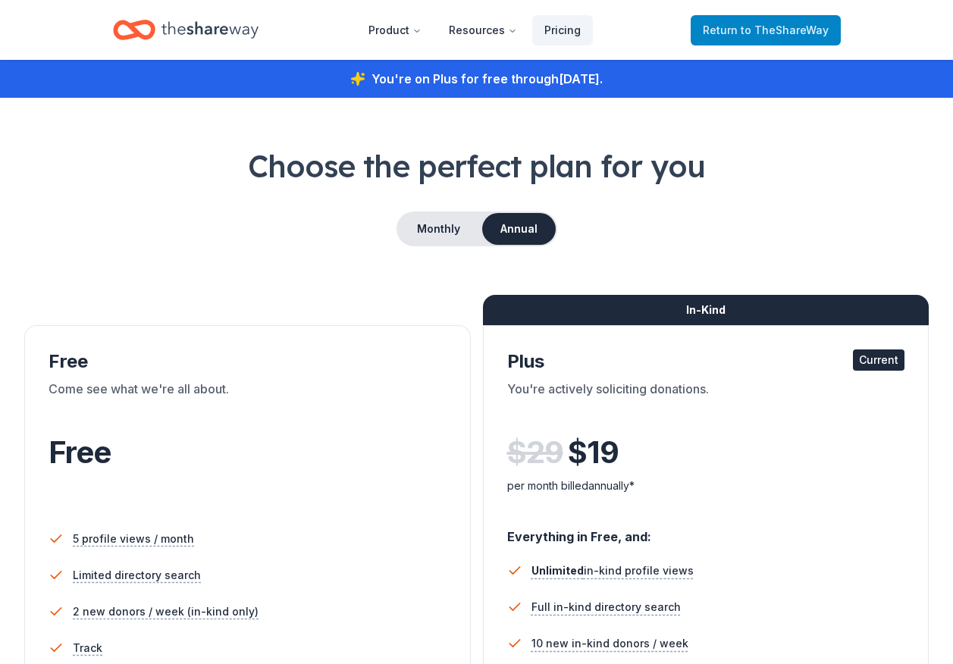
click at [727, 28] on span "Return to TheShareWay" at bounding box center [766, 30] width 126 height 18
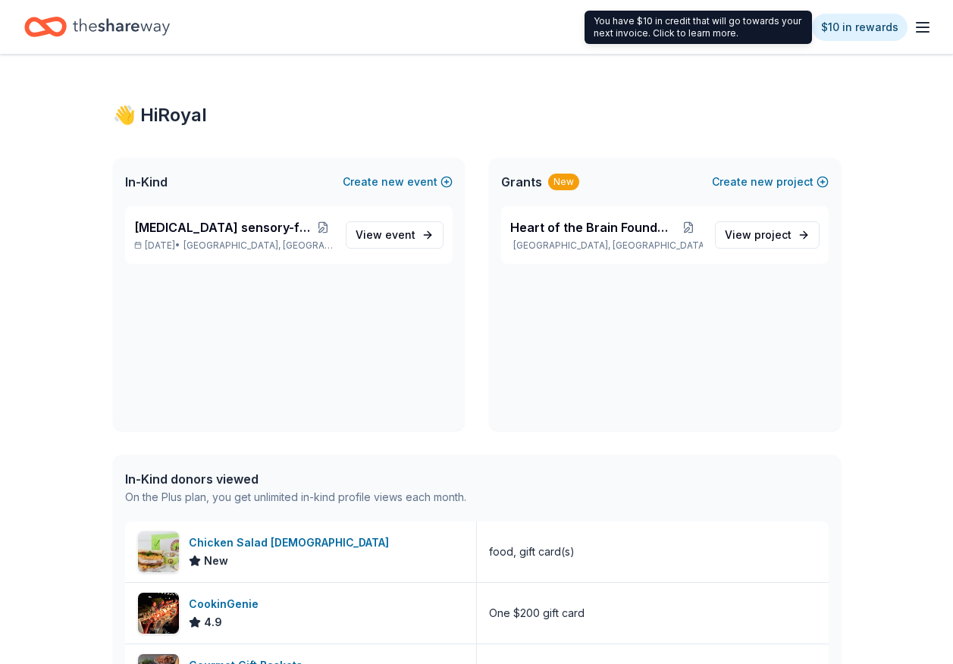
click at [919, 30] on icon "button" at bounding box center [922, 27] width 18 height 18
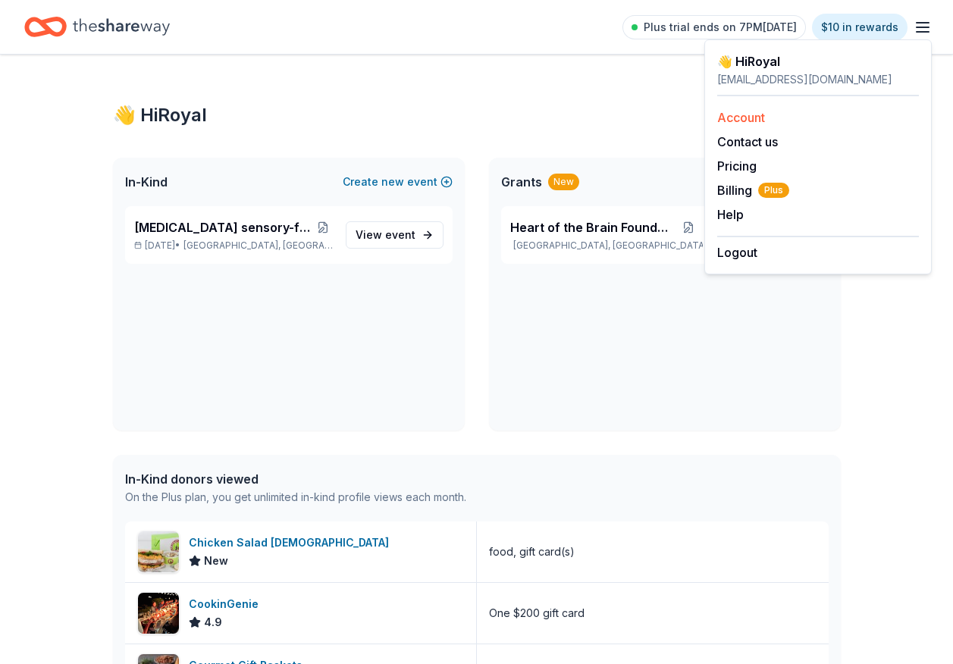
click at [745, 117] on link "Account" at bounding box center [741, 117] width 48 height 15
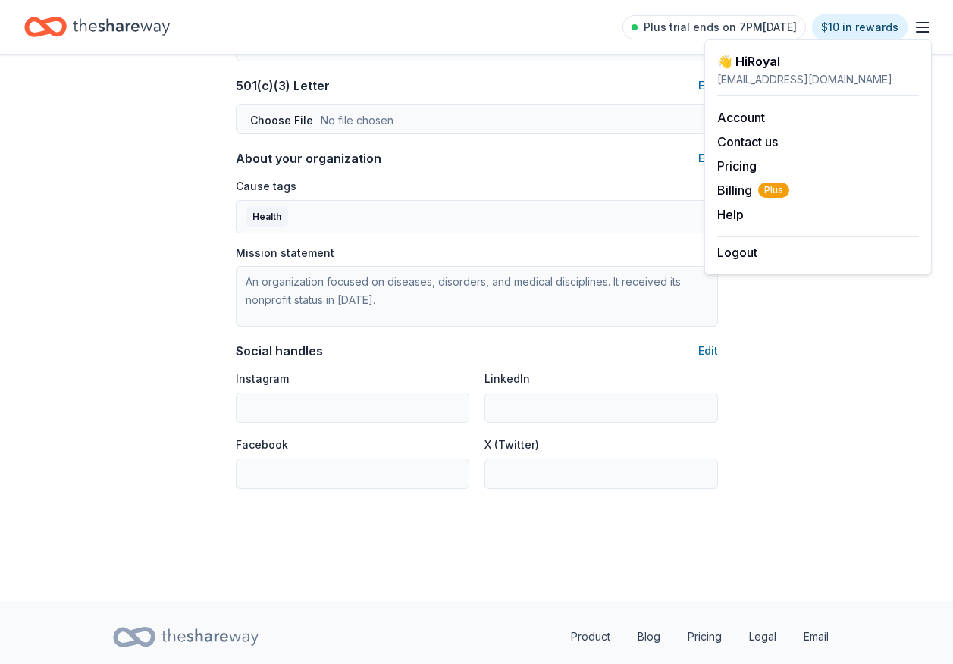
scroll to position [805, 0]
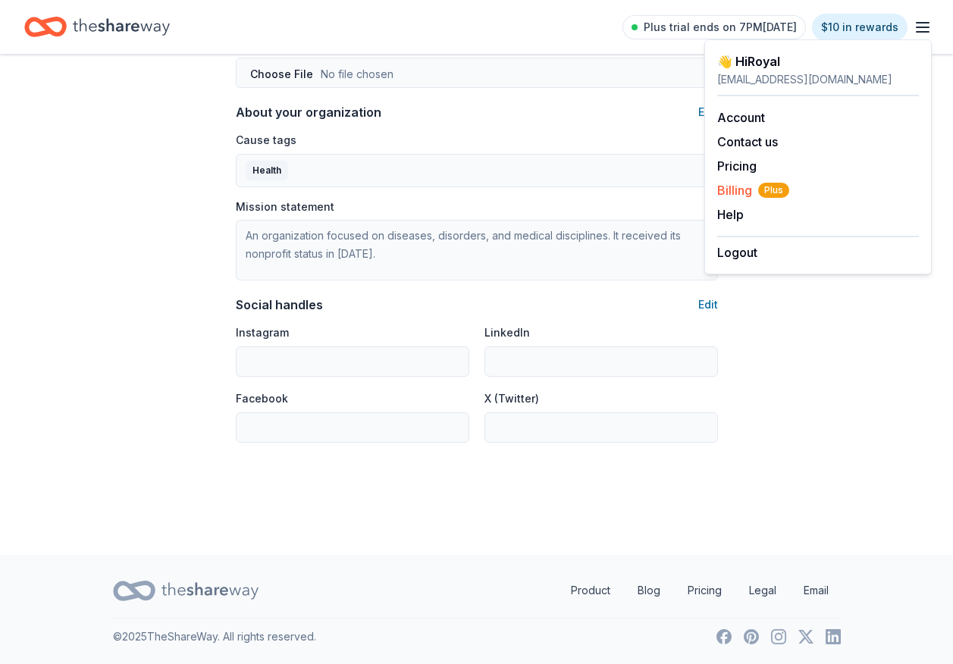
click at [746, 189] on span "Billing Plus" at bounding box center [753, 190] width 72 height 18
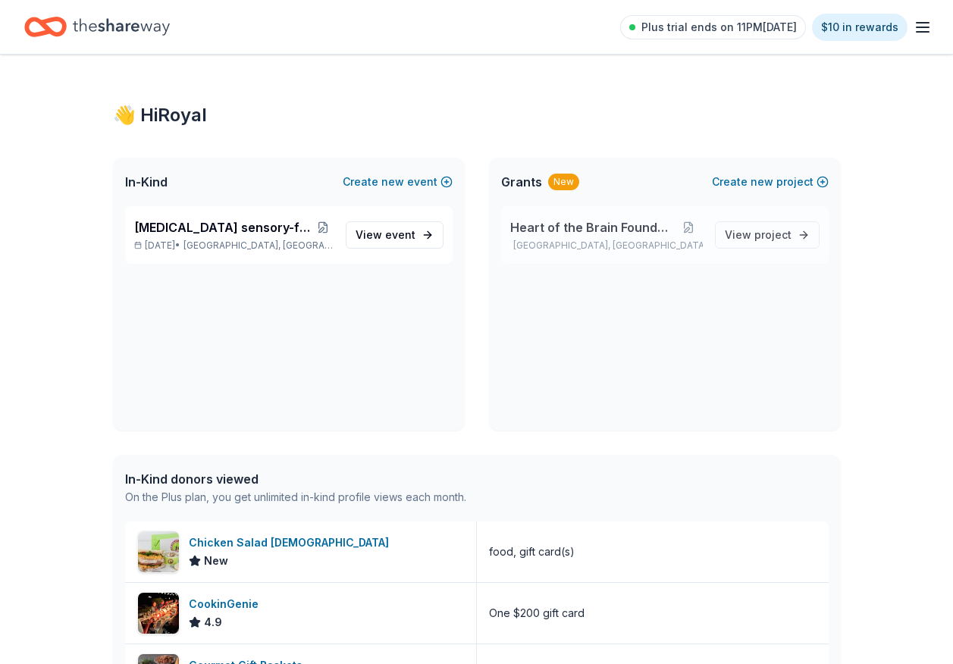
click at [543, 231] on span "Heart of the Brain Foundation" at bounding box center [592, 227] width 164 height 18
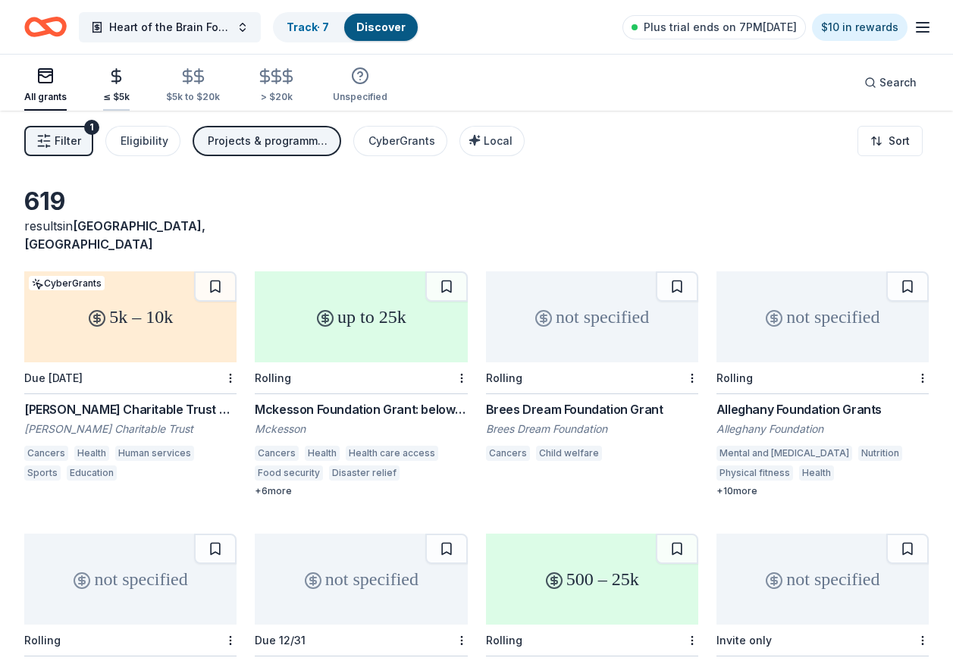
click at [121, 84] on icon "button" at bounding box center [116, 75] width 17 height 17
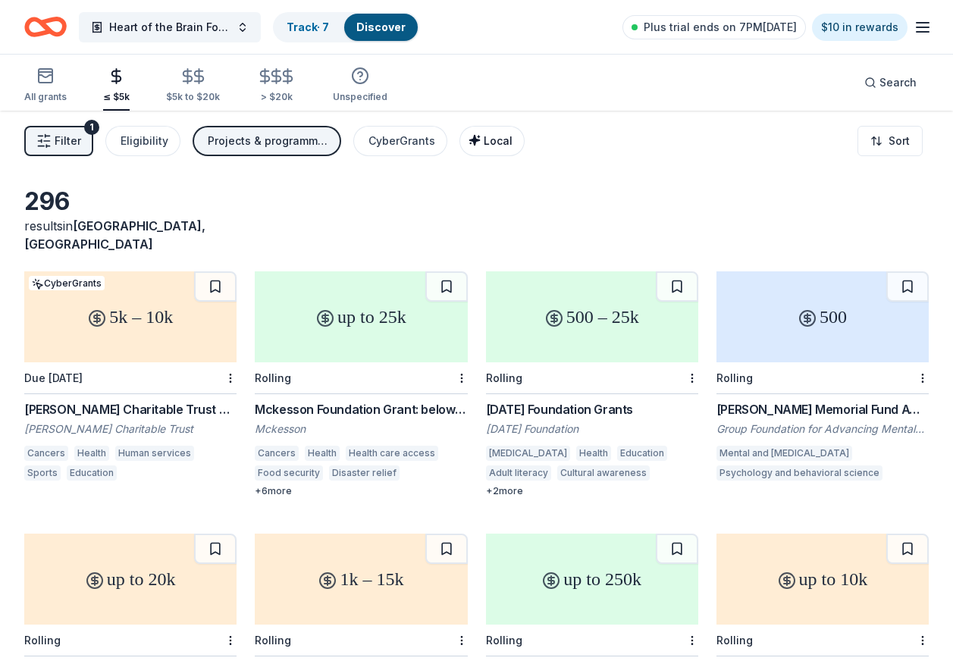
click at [475, 145] on icon "button" at bounding box center [474, 140] width 12 height 12
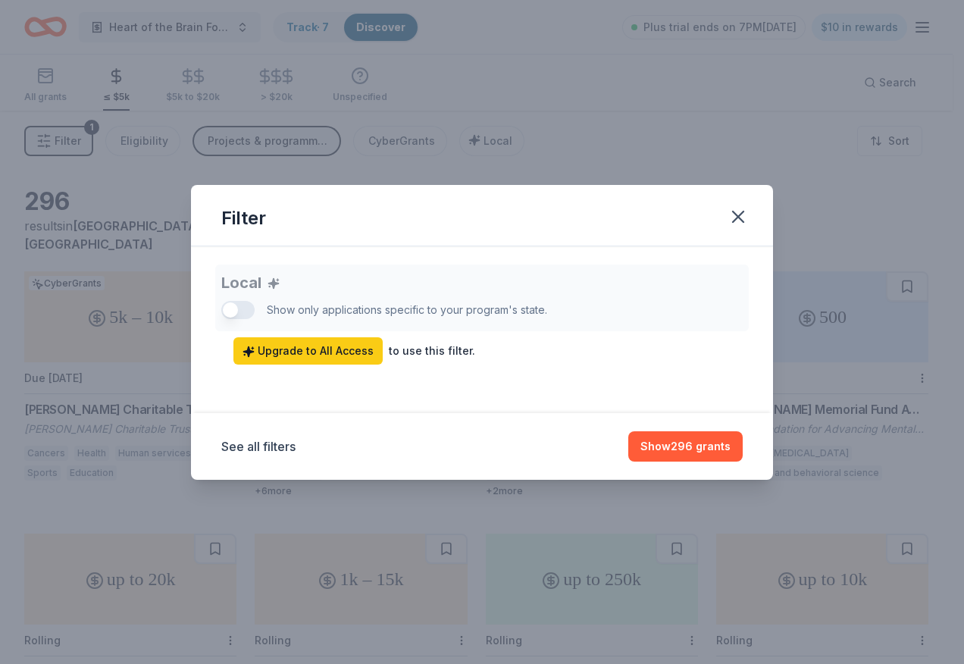
click at [255, 304] on div "Local Show only applications specific to your program's state. Upgrade to All A…" at bounding box center [482, 315] width 522 height 100
click at [702, 455] on button "Show 296 grants" at bounding box center [685, 446] width 114 height 30
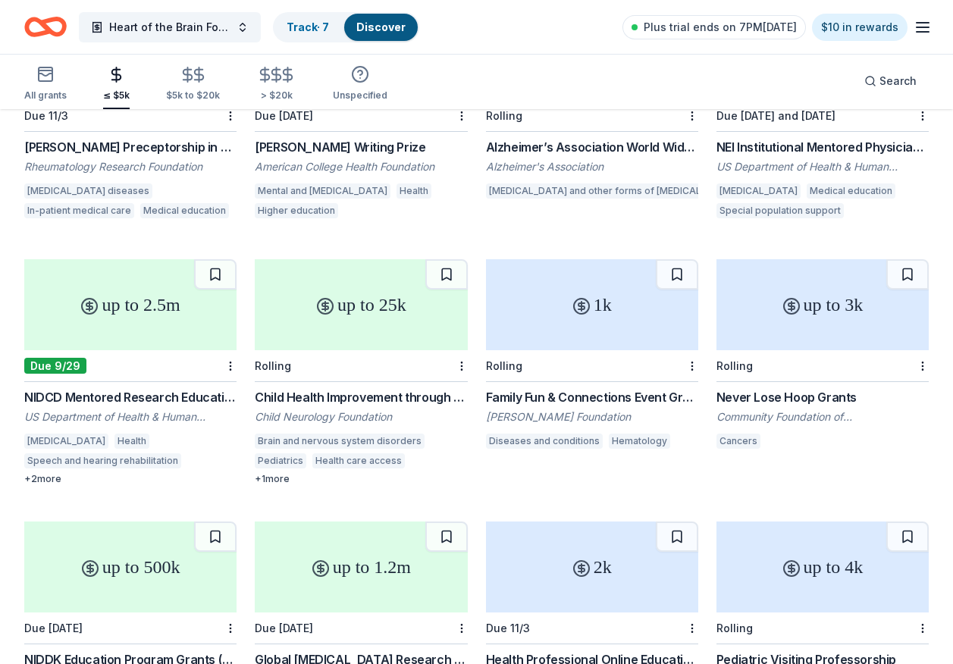
scroll to position [435, 0]
